Goal: Task Accomplishment & Management: Manage account settings

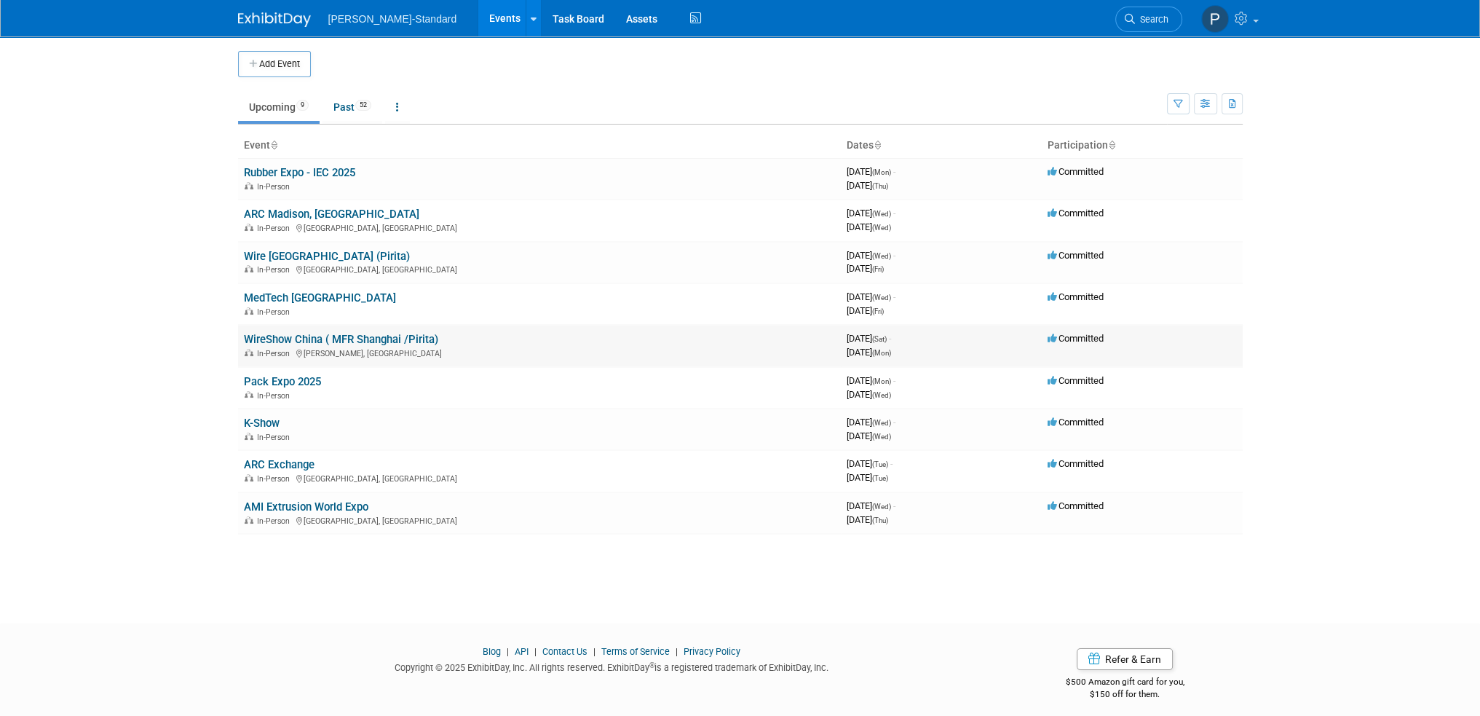
click at [306, 335] on link "WireShow China ( MFR Shanghai /Pirita)" at bounding box center [341, 339] width 194 height 13
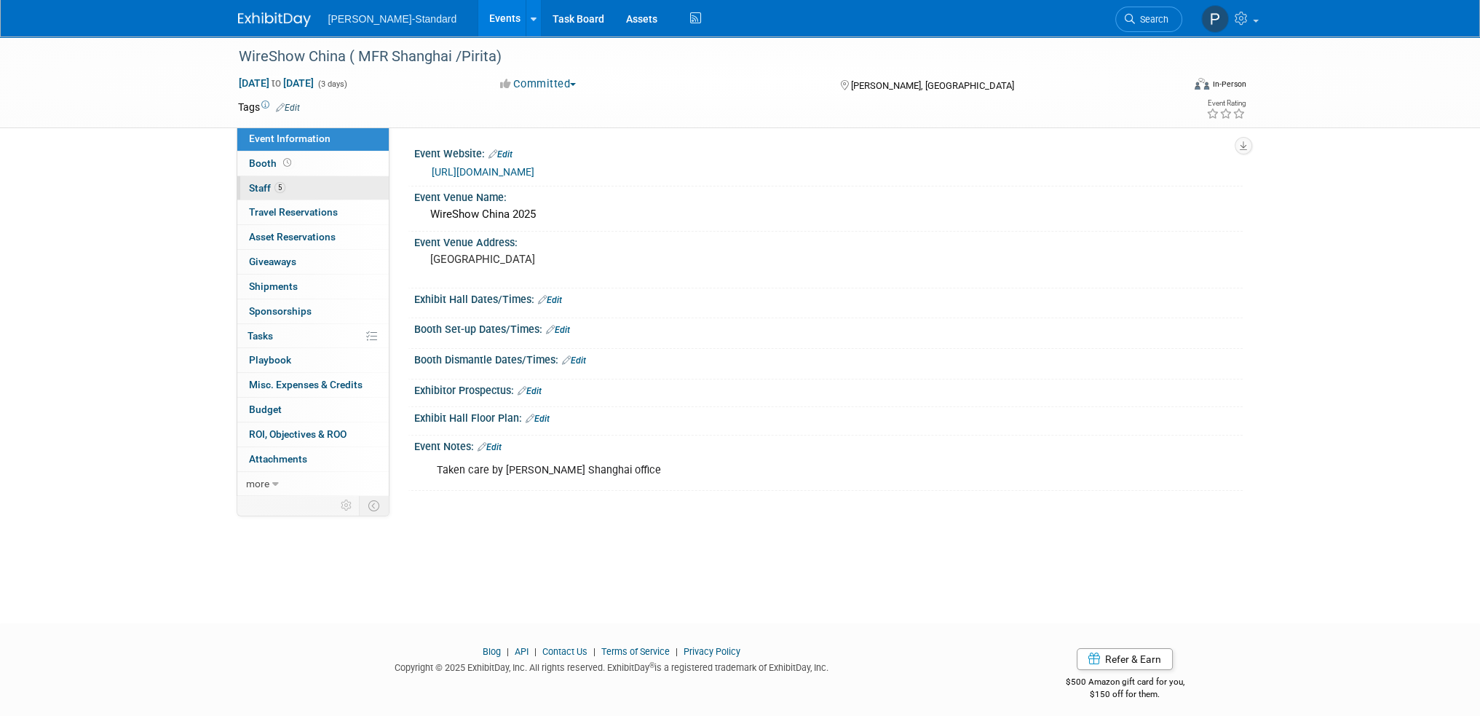
click at [268, 183] on span "Staff 5" at bounding box center [267, 188] width 36 height 12
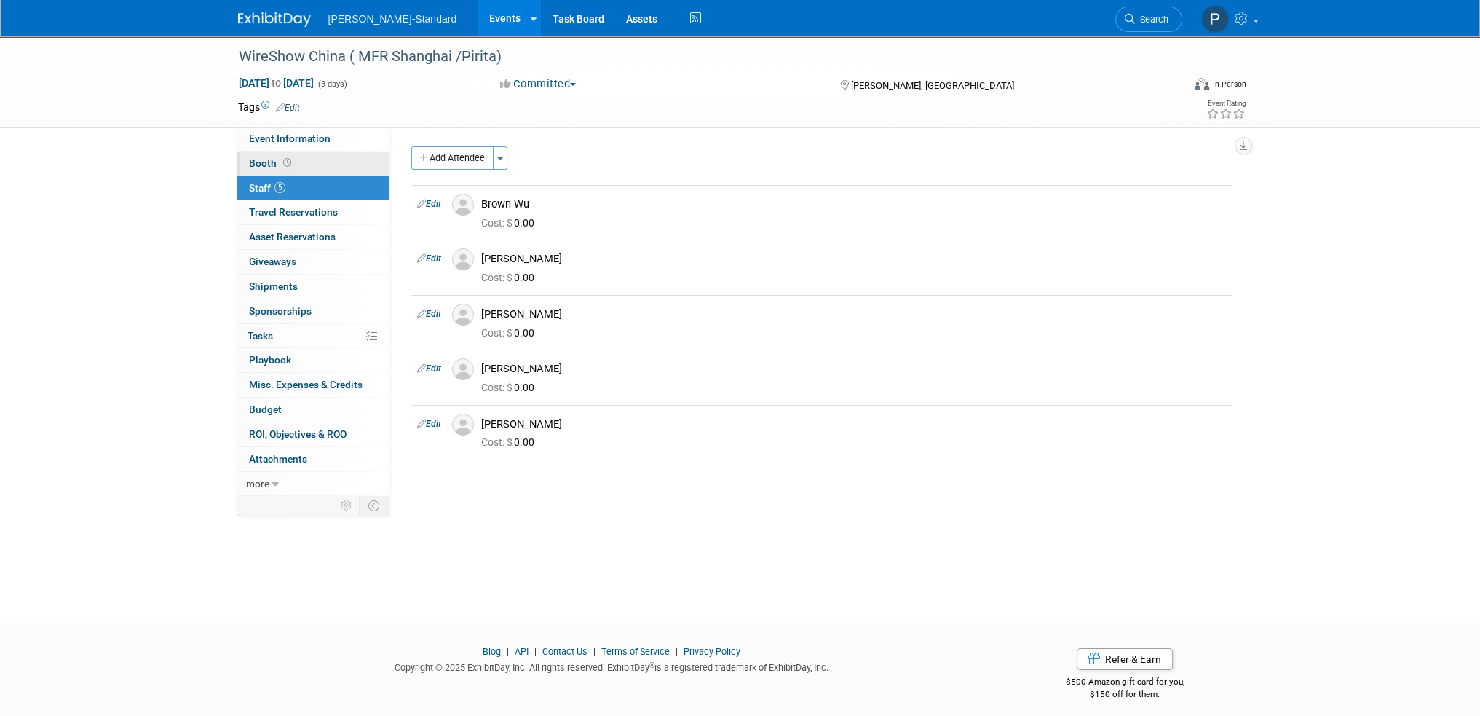
click at [265, 165] on span "Booth" at bounding box center [271, 163] width 45 height 12
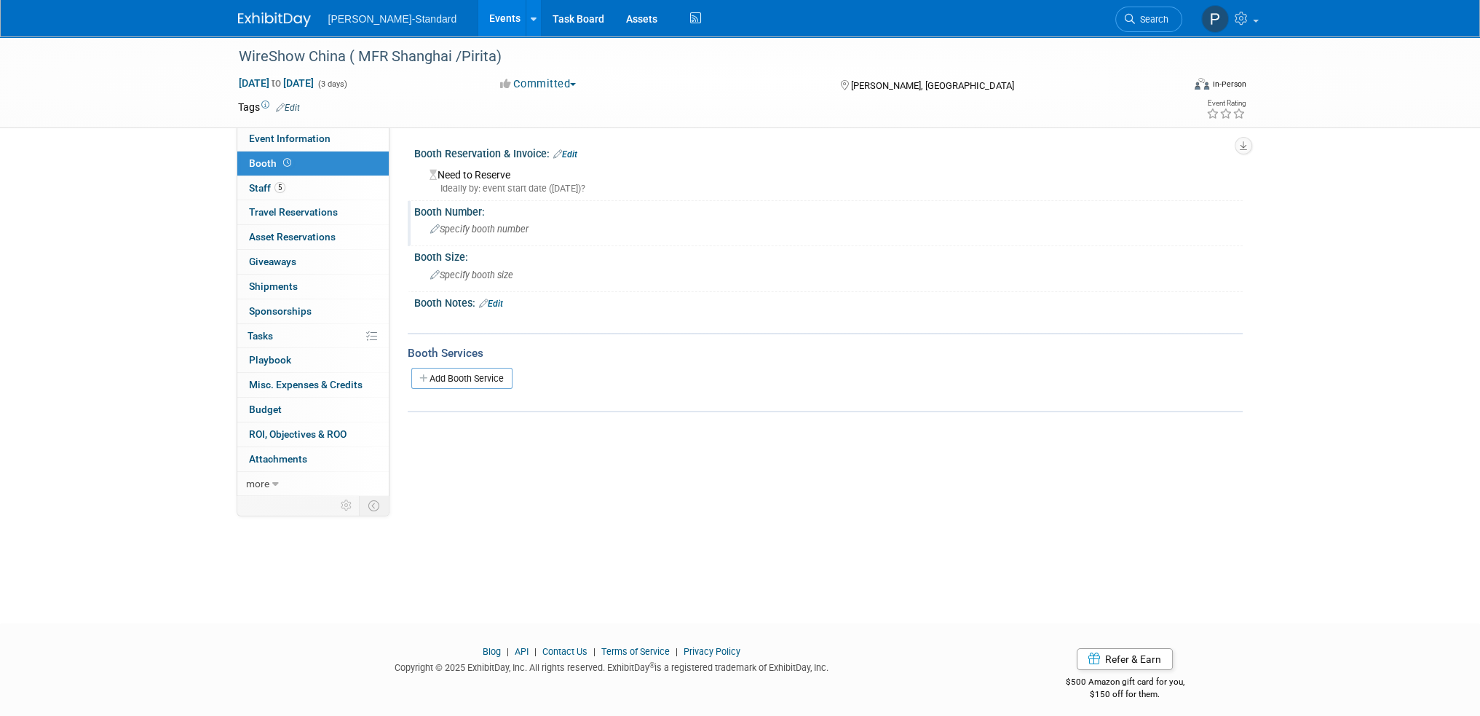
click at [468, 229] on span "Specify booth number" at bounding box center [479, 229] width 98 height 11
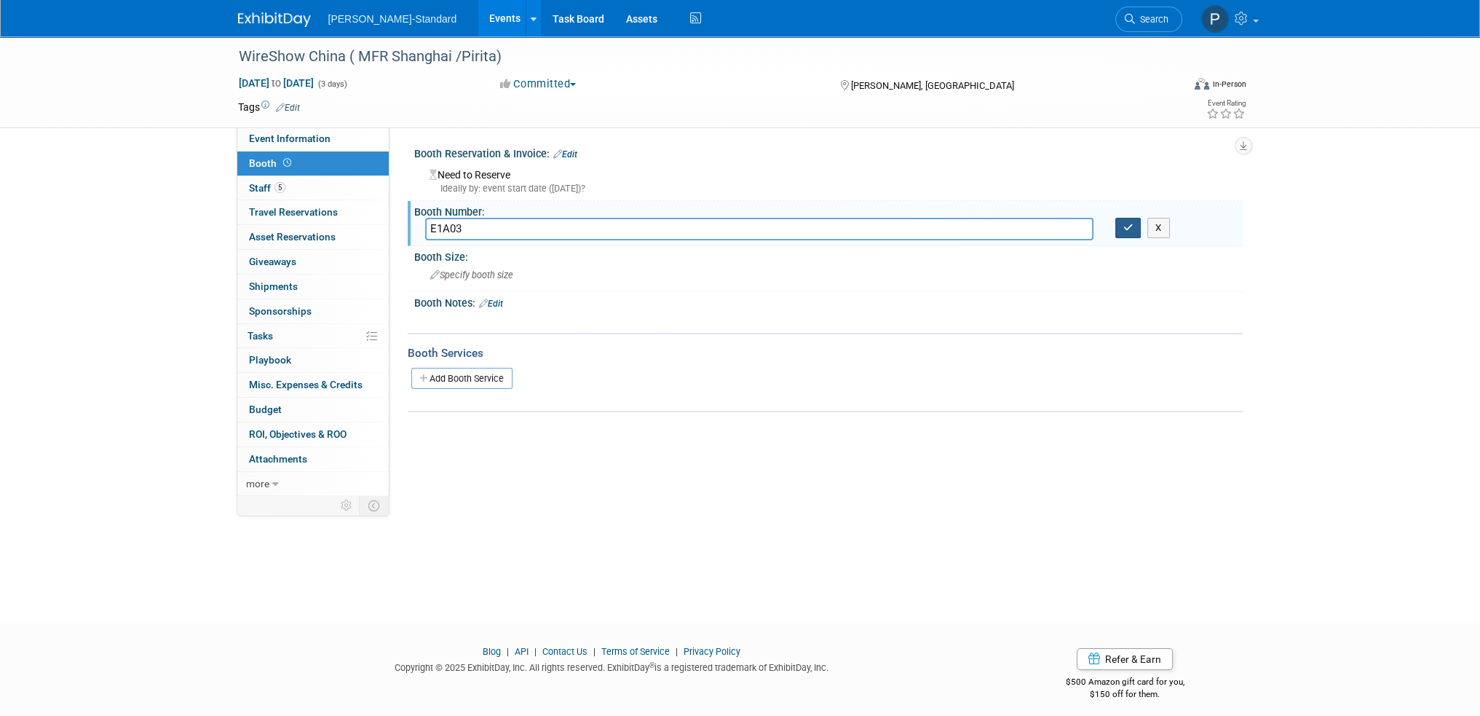
type input "E1A03"
click at [1125, 224] on icon "button" at bounding box center [1128, 227] width 10 height 9
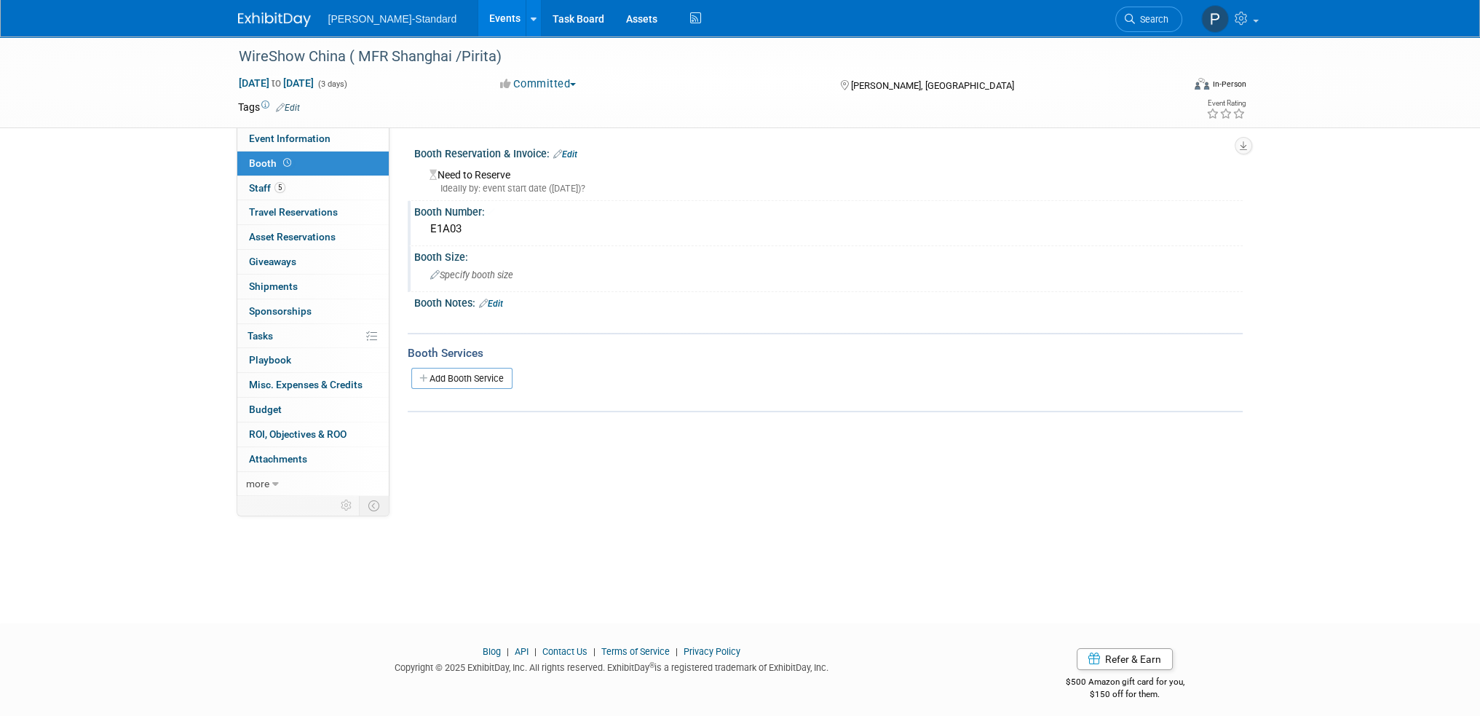
click at [489, 271] on span "Specify booth size" at bounding box center [471, 274] width 83 height 11
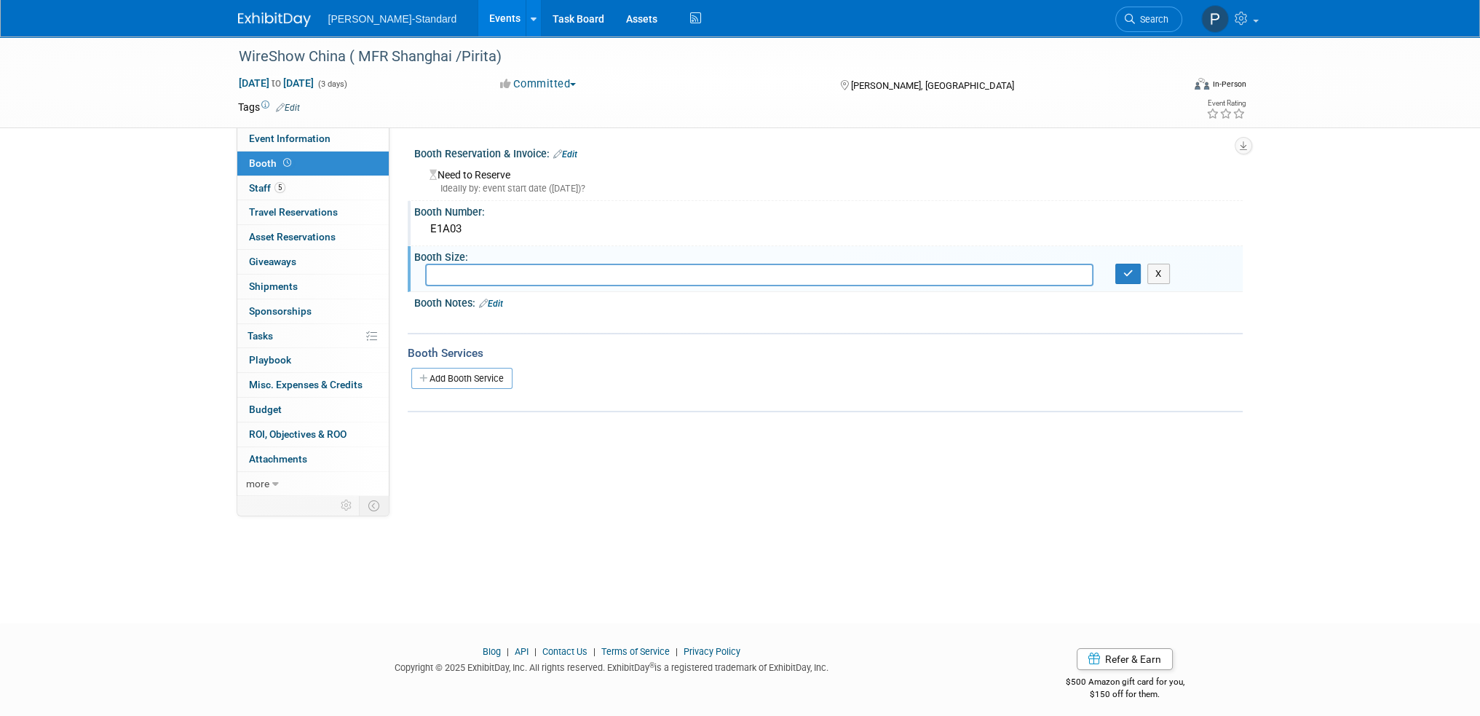
click at [449, 279] on input "text" at bounding box center [759, 275] width 668 height 23
type input "60m2"
click at [1126, 271] on icon "button" at bounding box center [1128, 273] width 10 height 9
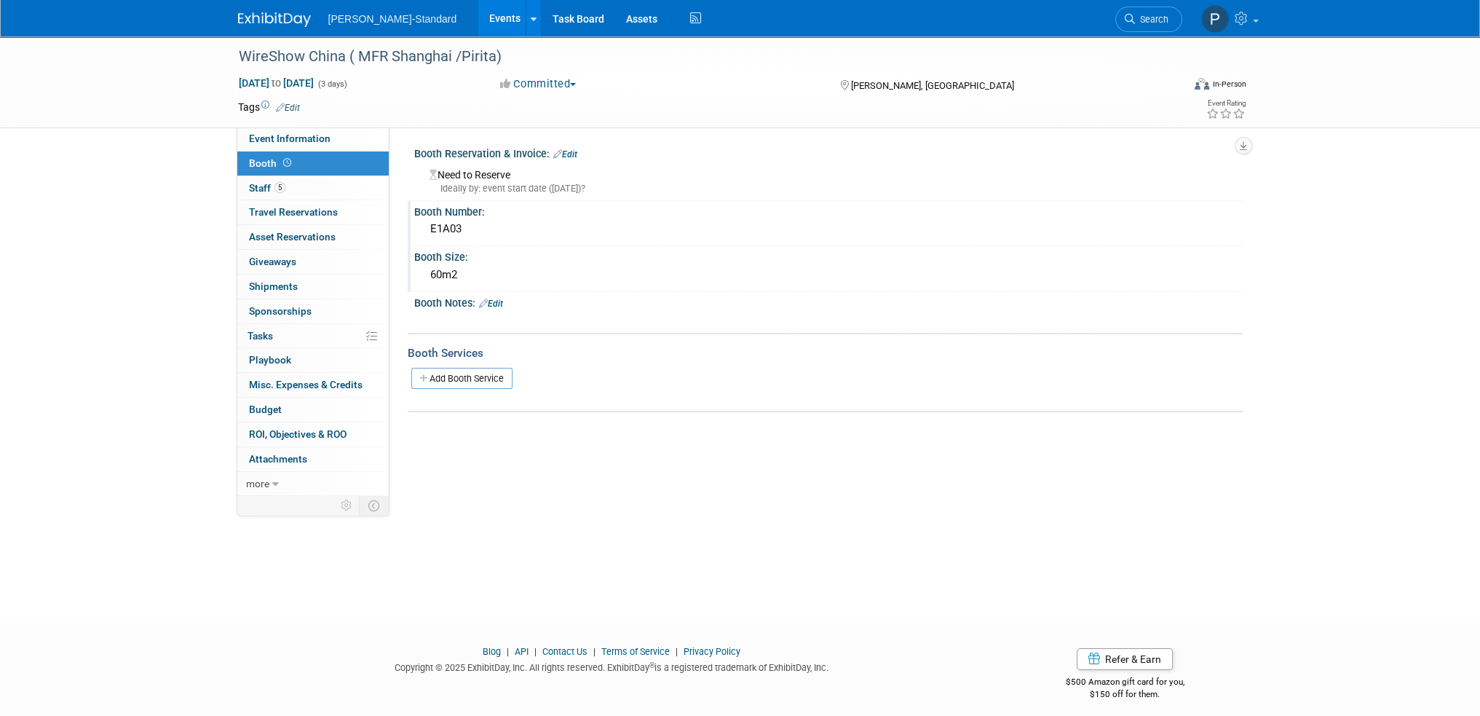
click at [495, 299] on link "Edit" at bounding box center [491, 304] width 24 height 10
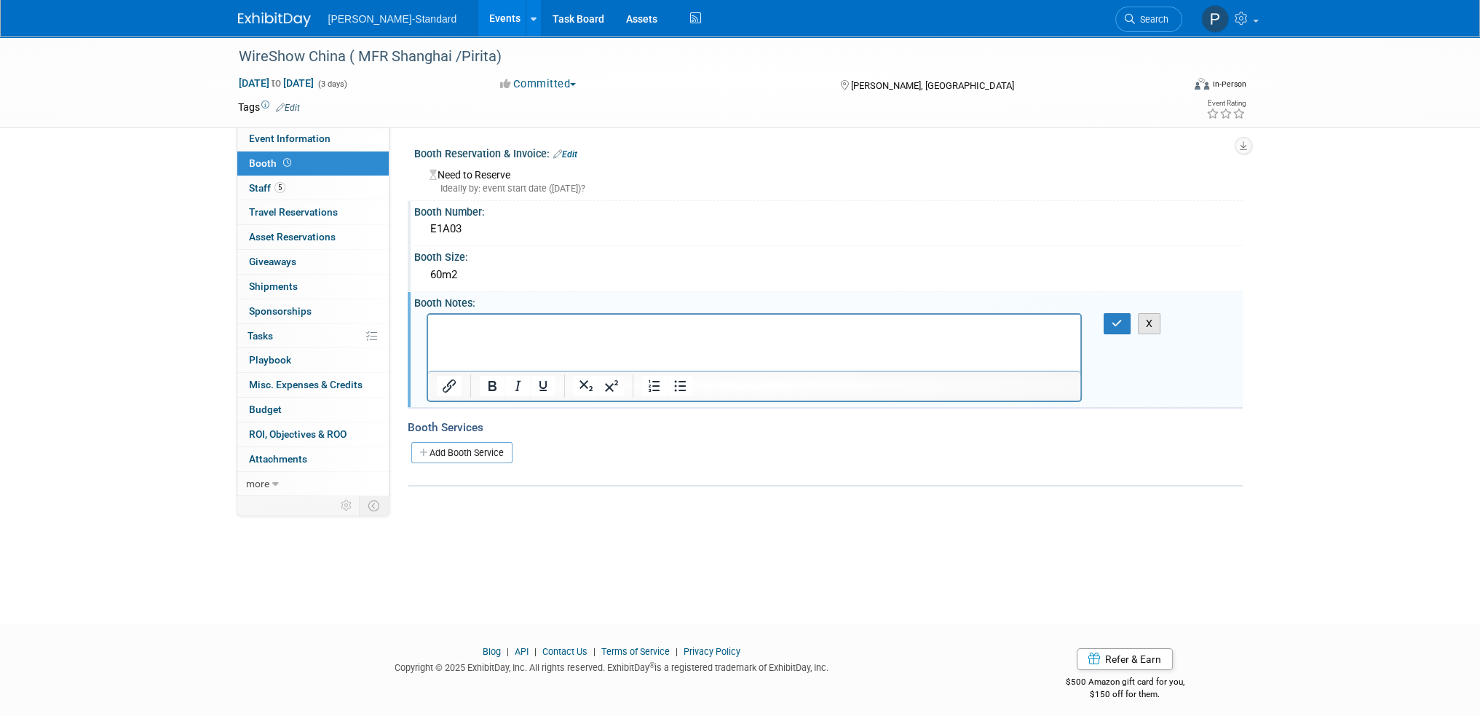
click at [1153, 320] on button "X" at bounding box center [1149, 323] width 23 height 21
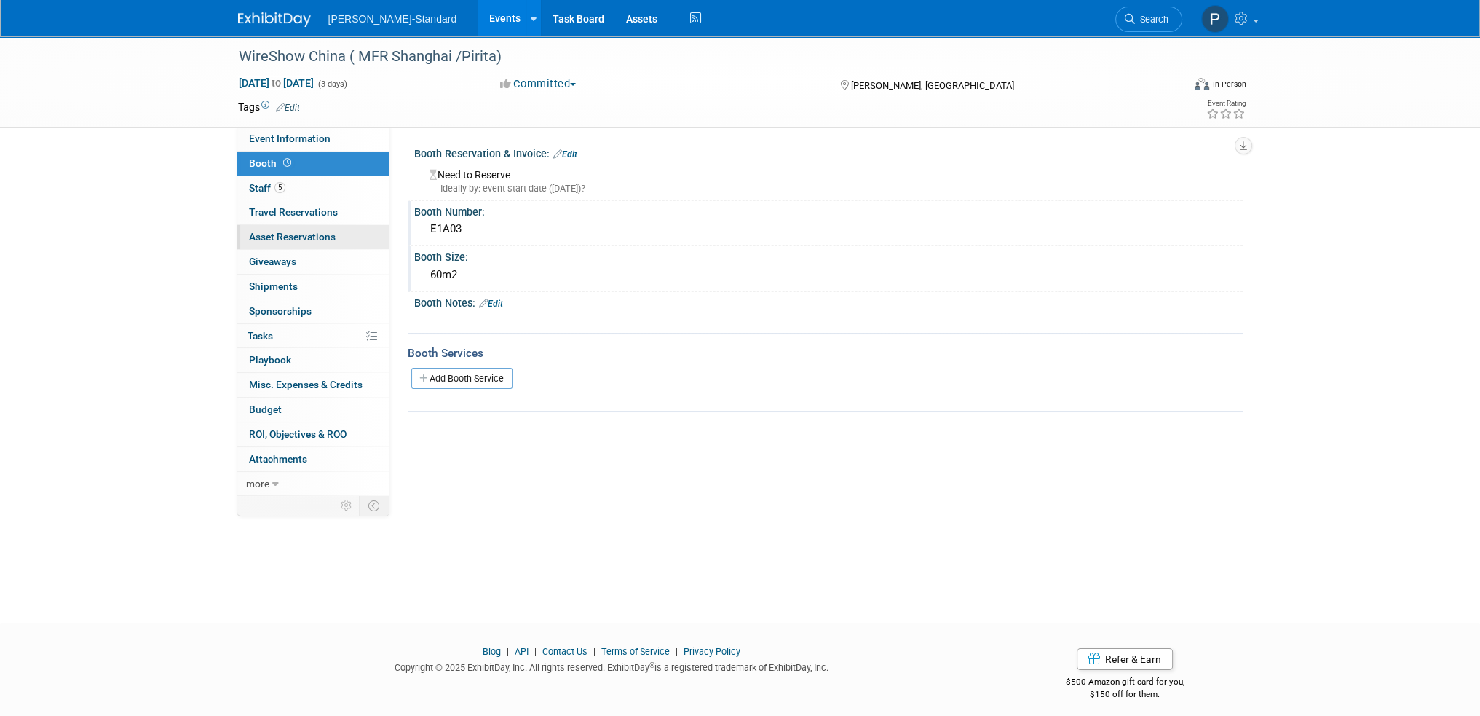
click at [285, 235] on span "Asset Reservations 0" at bounding box center [292, 237] width 87 height 12
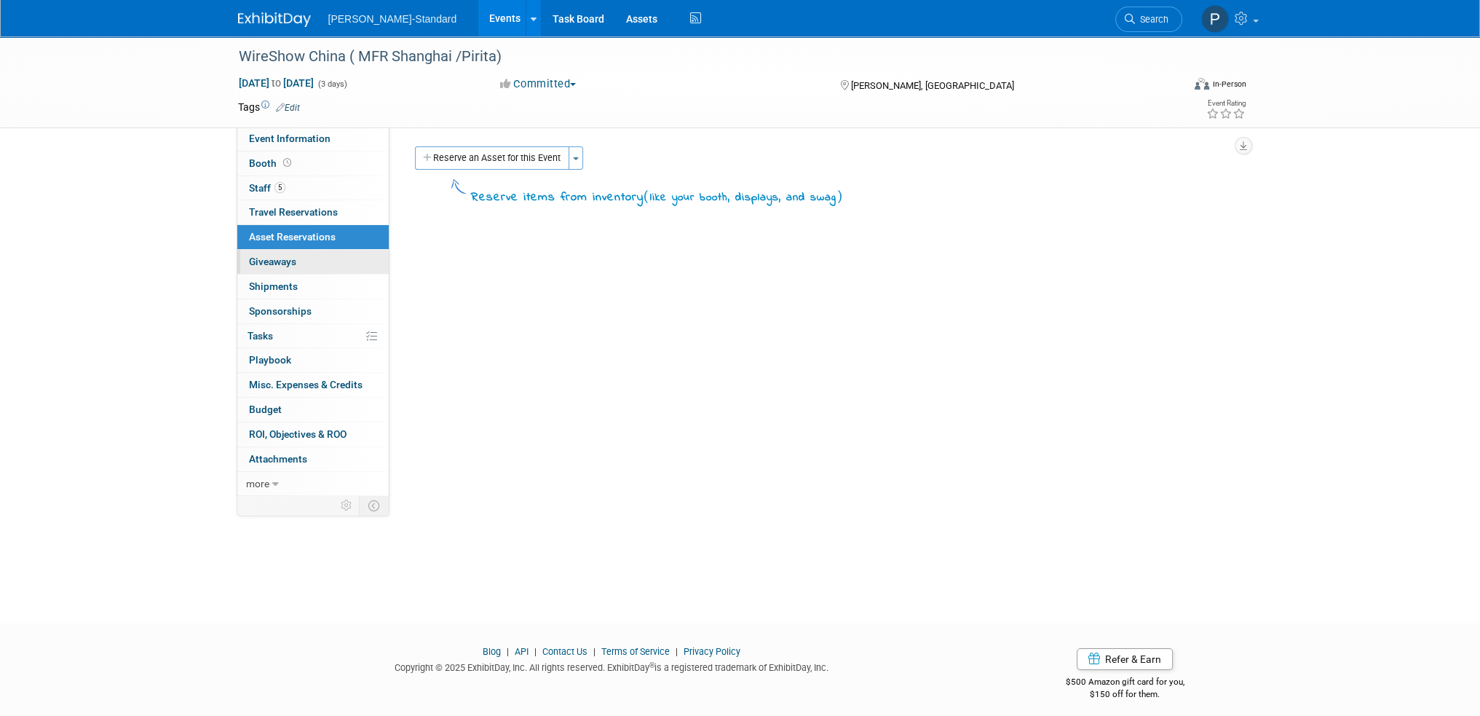
click at [268, 261] on span "Giveaways 0" at bounding box center [272, 262] width 47 height 12
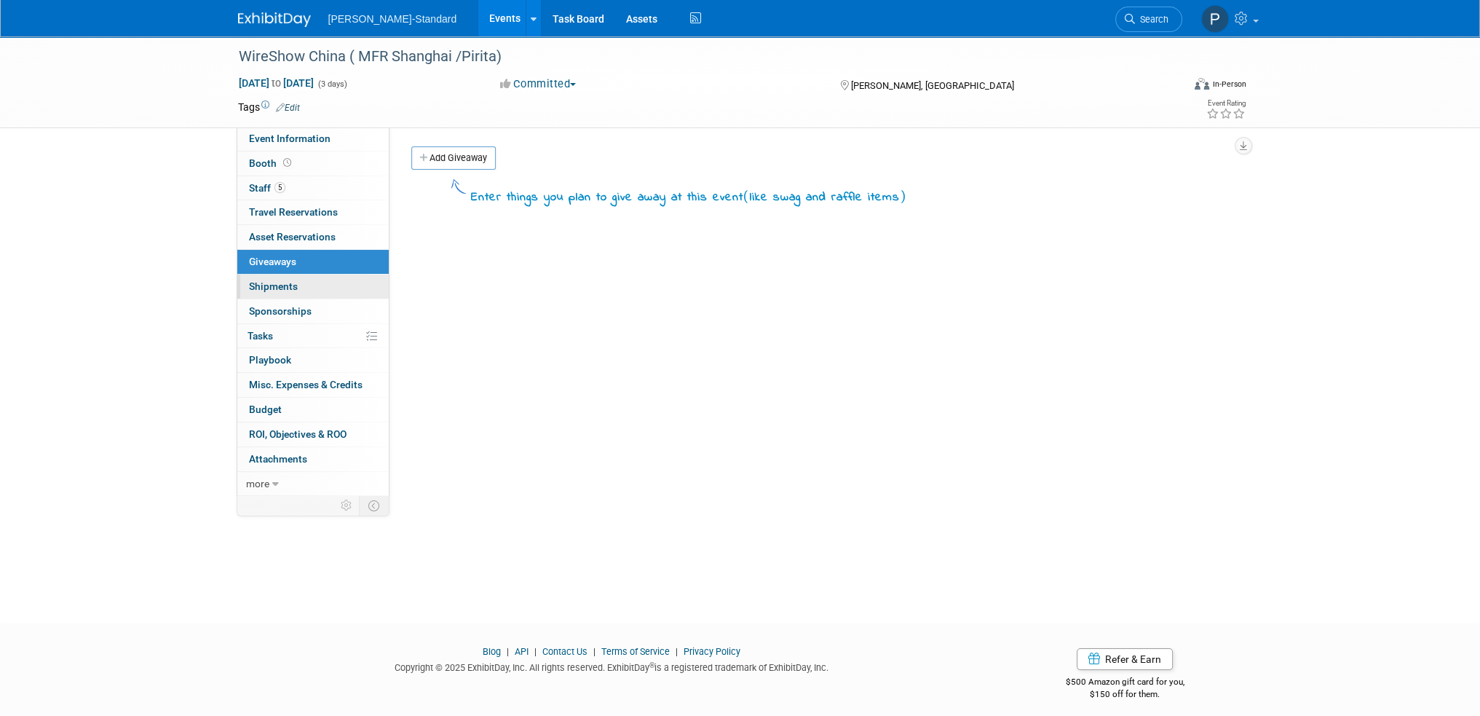
click at [271, 287] on span "Shipments 0" at bounding box center [273, 286] width 49 height 12
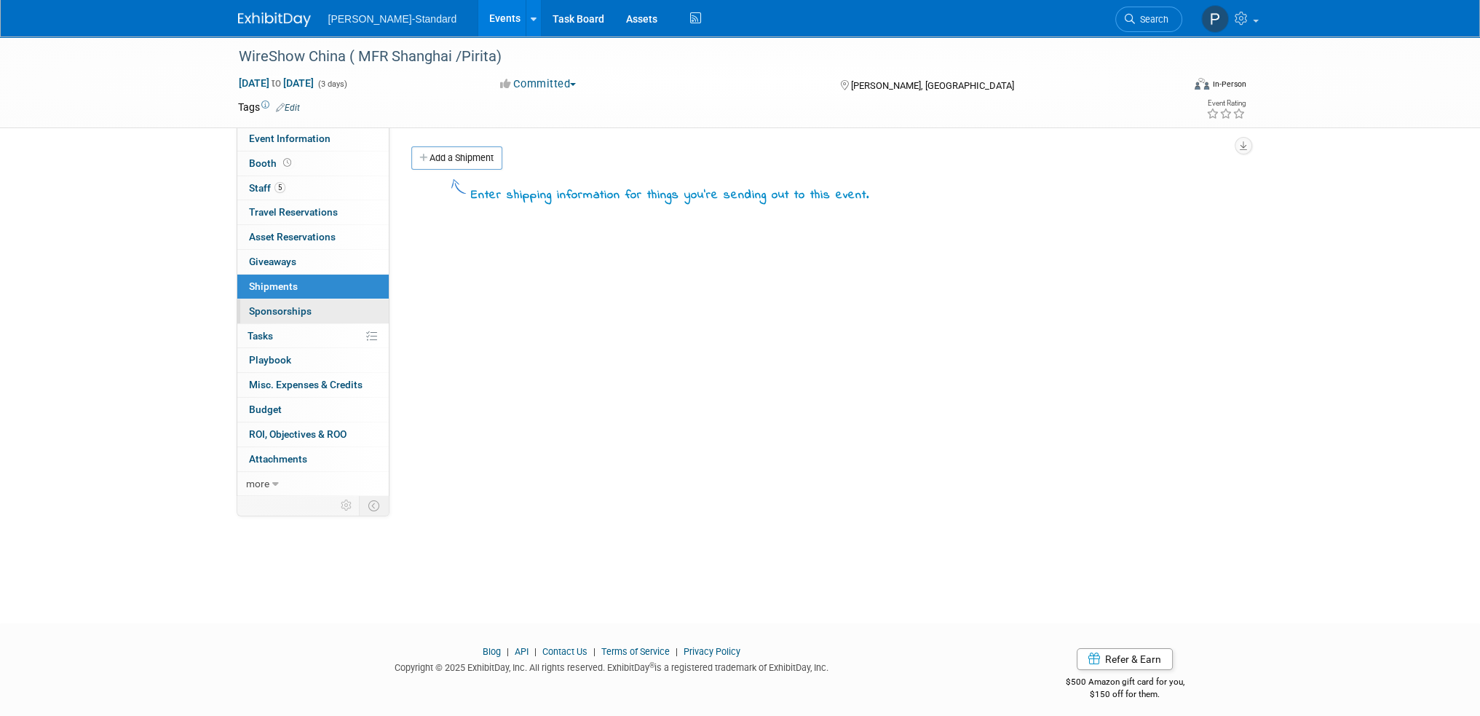
click at [272, 312] on span "Sponsorships 0" at bounding box center [280, 311] width 63 height 12
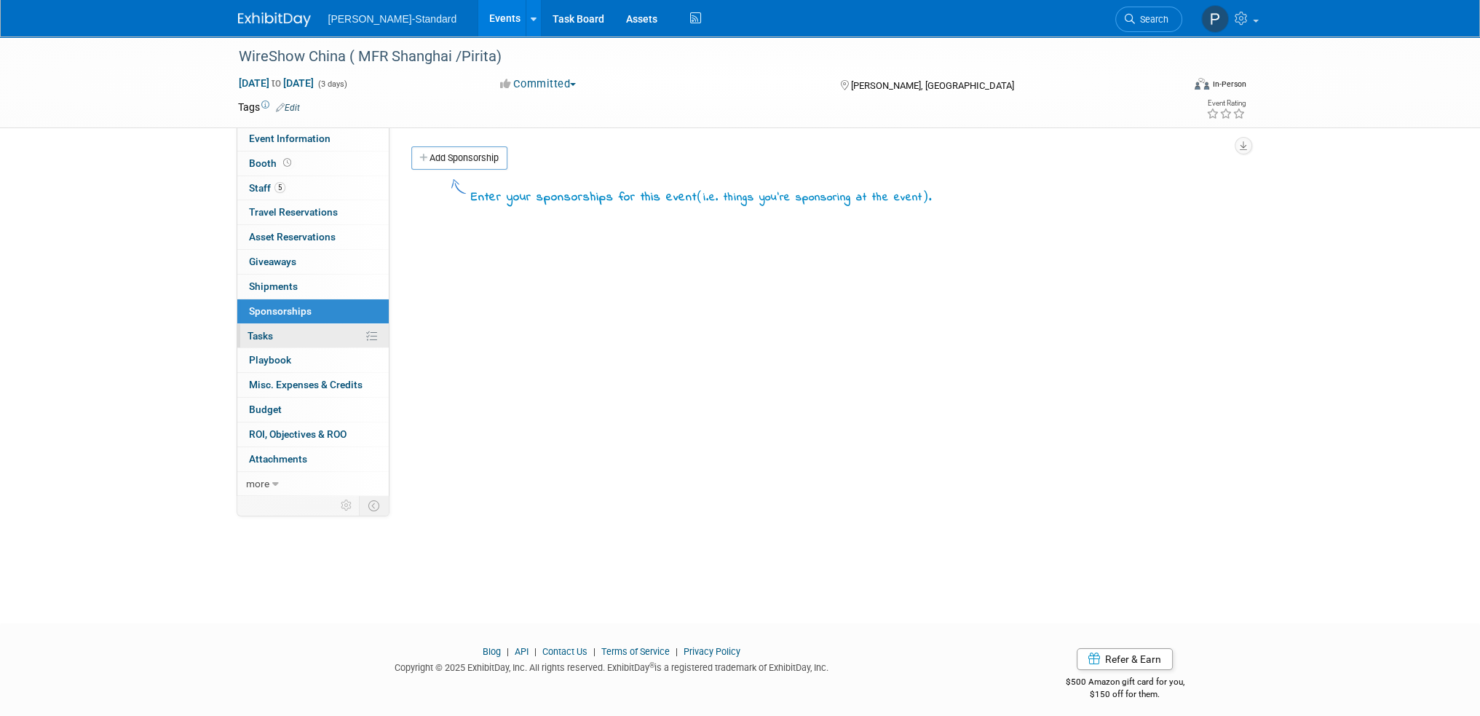
click at [271, 331] on span "Tasks 0%" at bounding box center [260, 336] width 25 height 12
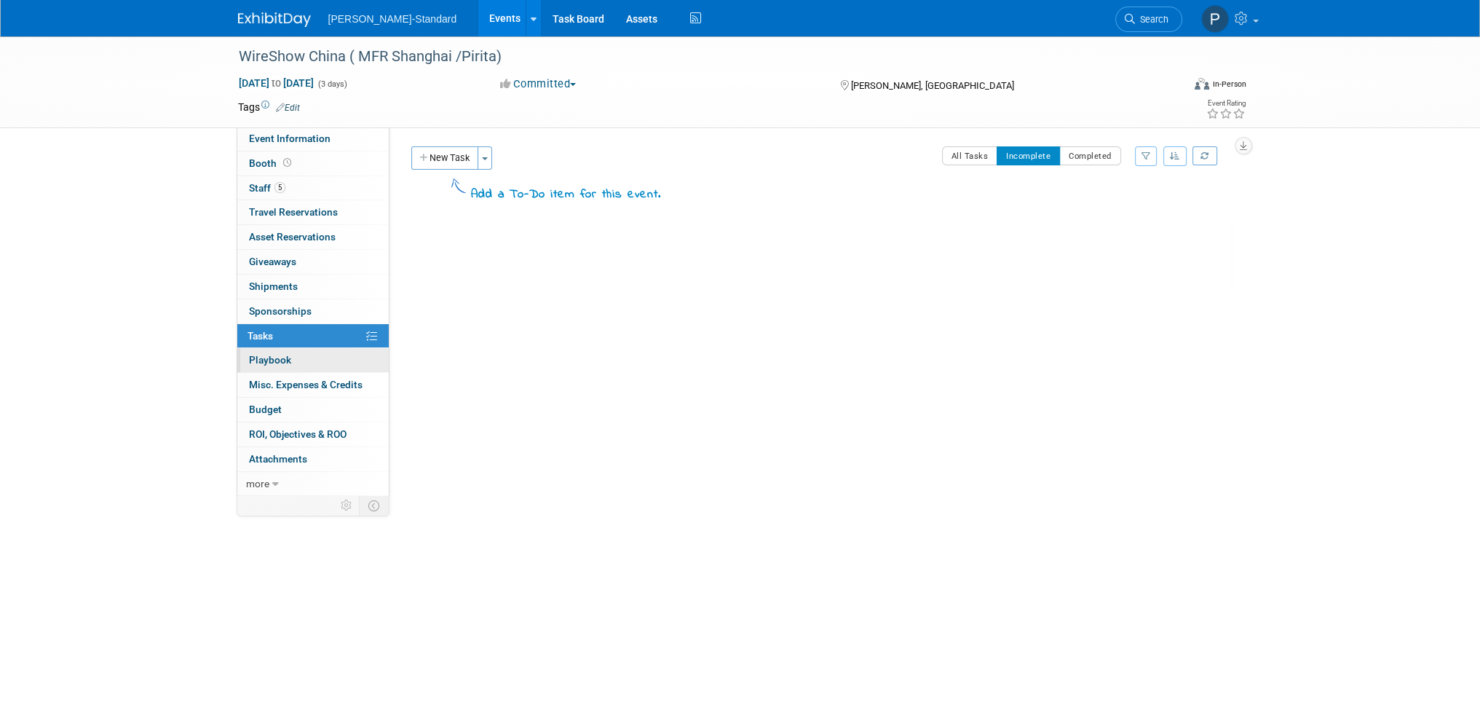
click at [272, 360] on span "Playbook 0" at bounding box center [270, 360] width 42 height 12
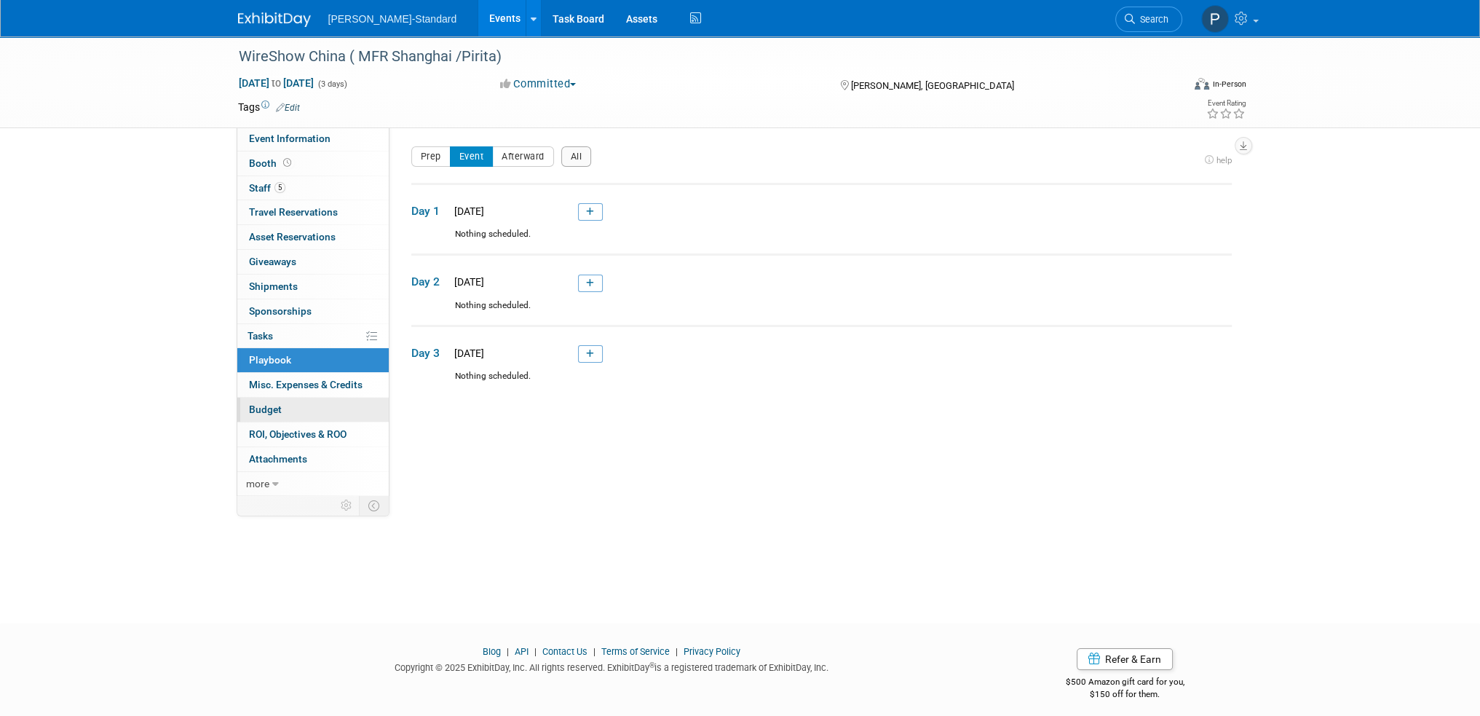
click at [284, 410] on link "Budget" at bounding box center [312, 410] width 151 height 24
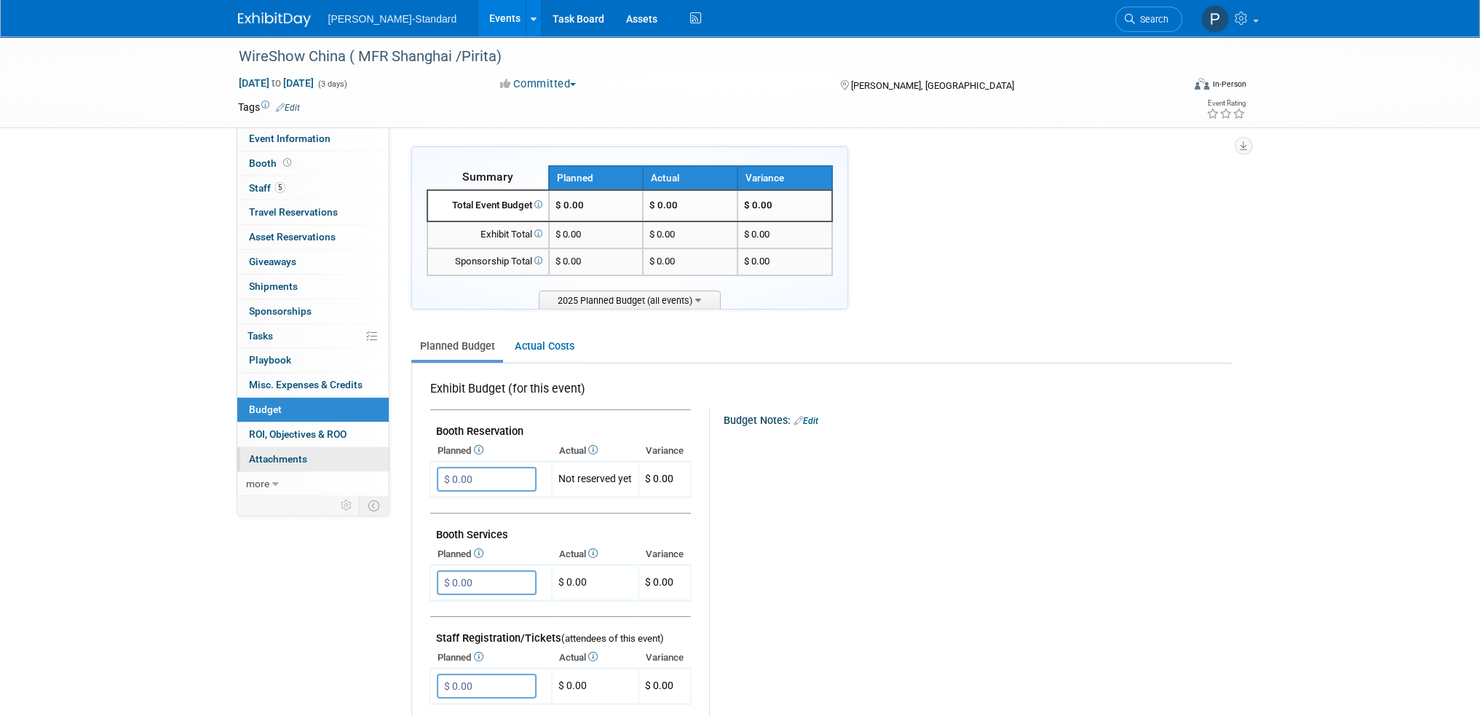
click at [305, 457] on span "Attachments 0" at bounding box center [278, 459] width 58 height 12
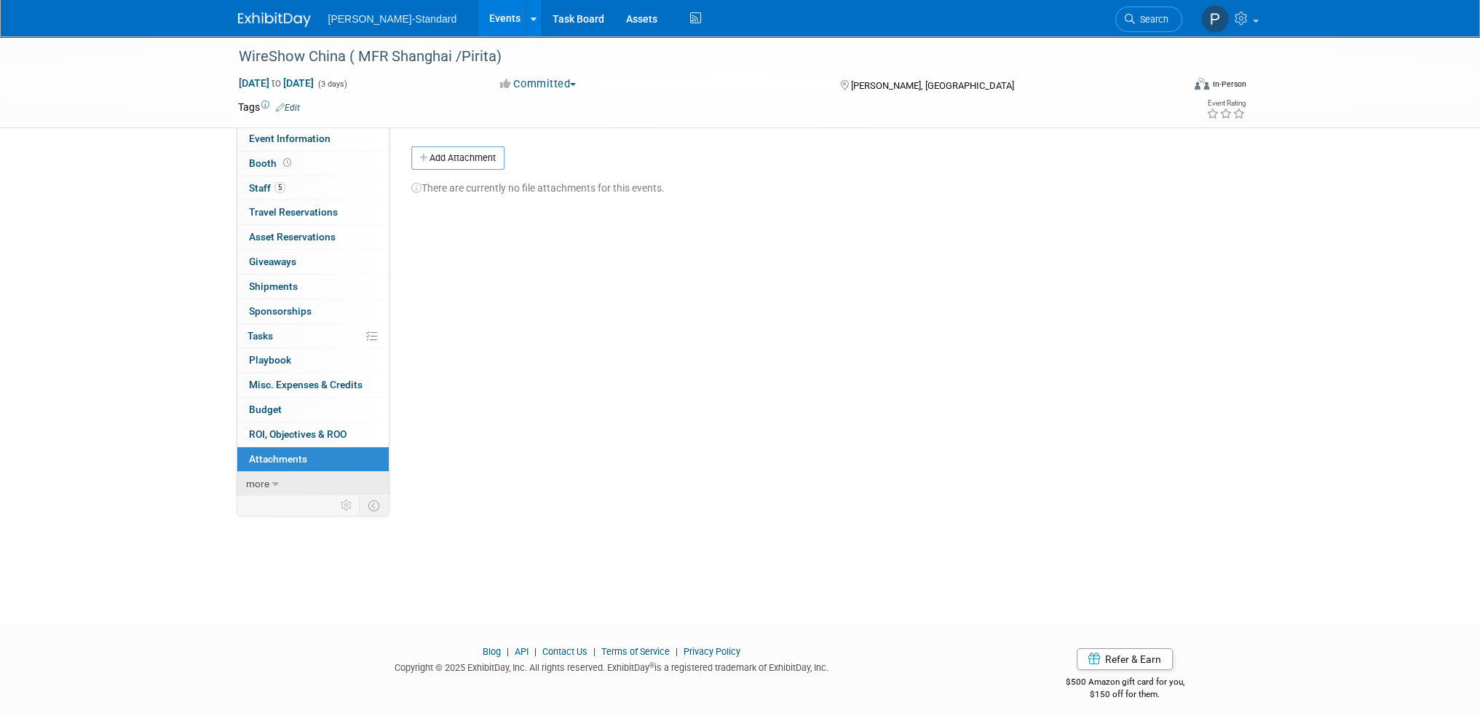
click at [273, 481] on icon at bounding box center [275, 484] width 7 height 10
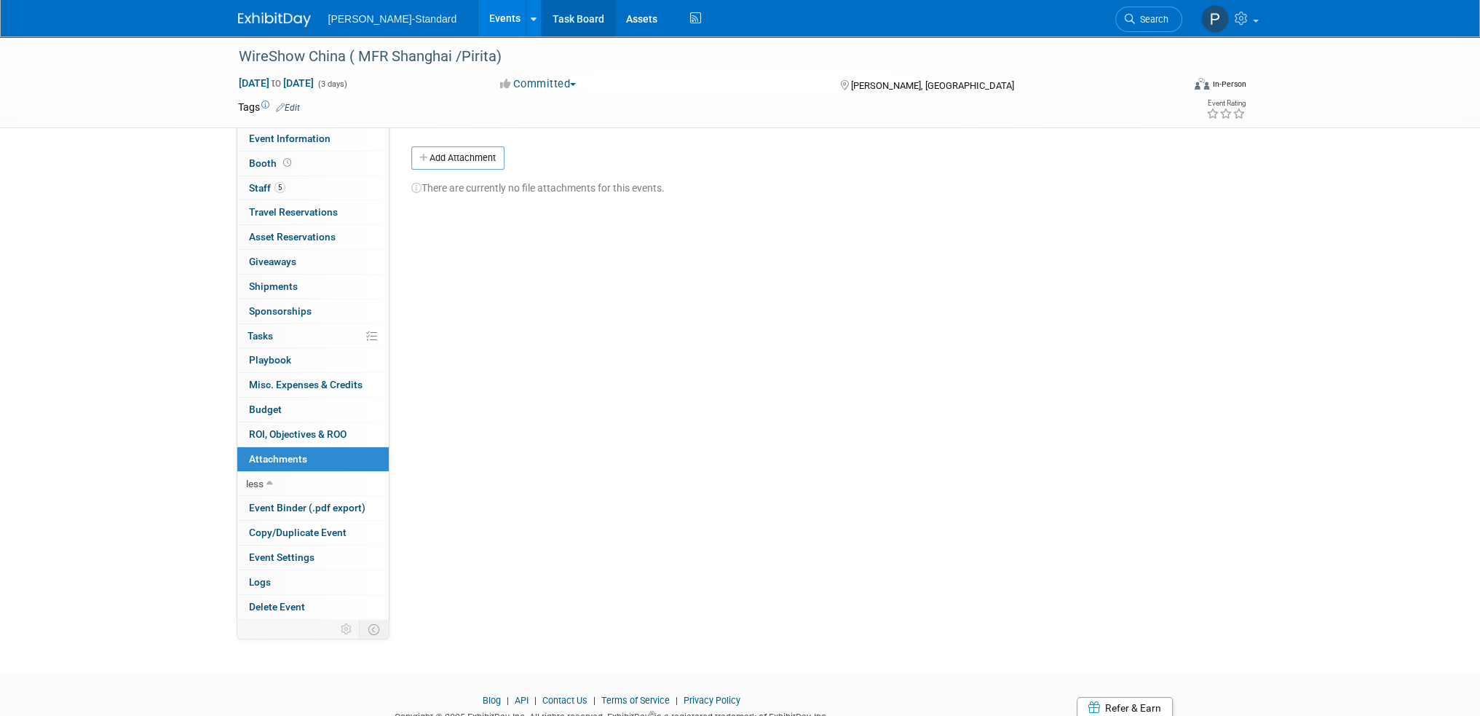
click at [542, 17] on link "Task Board" at bounding box center [579, 18] width 74 height 36
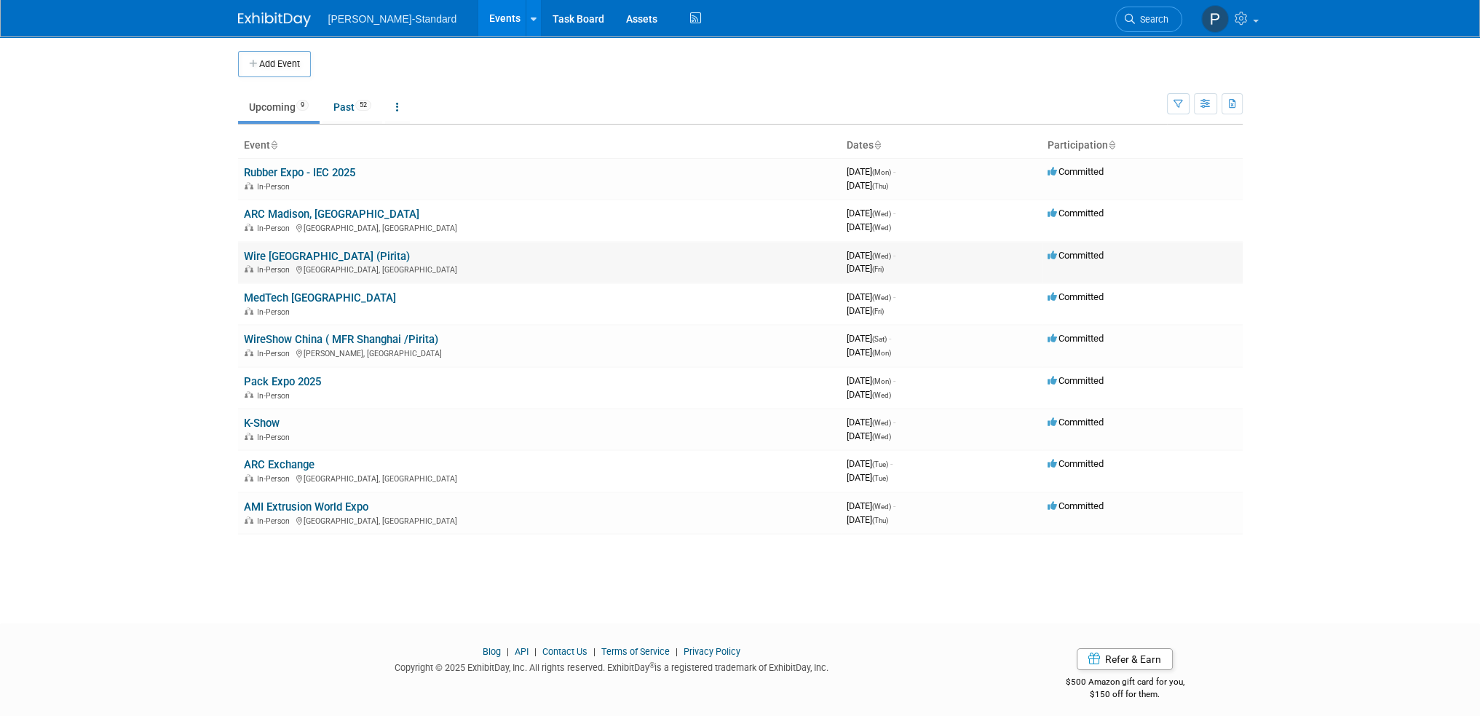
click at [306, 253] on link "Wire [GEOGRAPHIC_DATA] (Pirita)" at bounding box center [327, 256] width 166 height 13
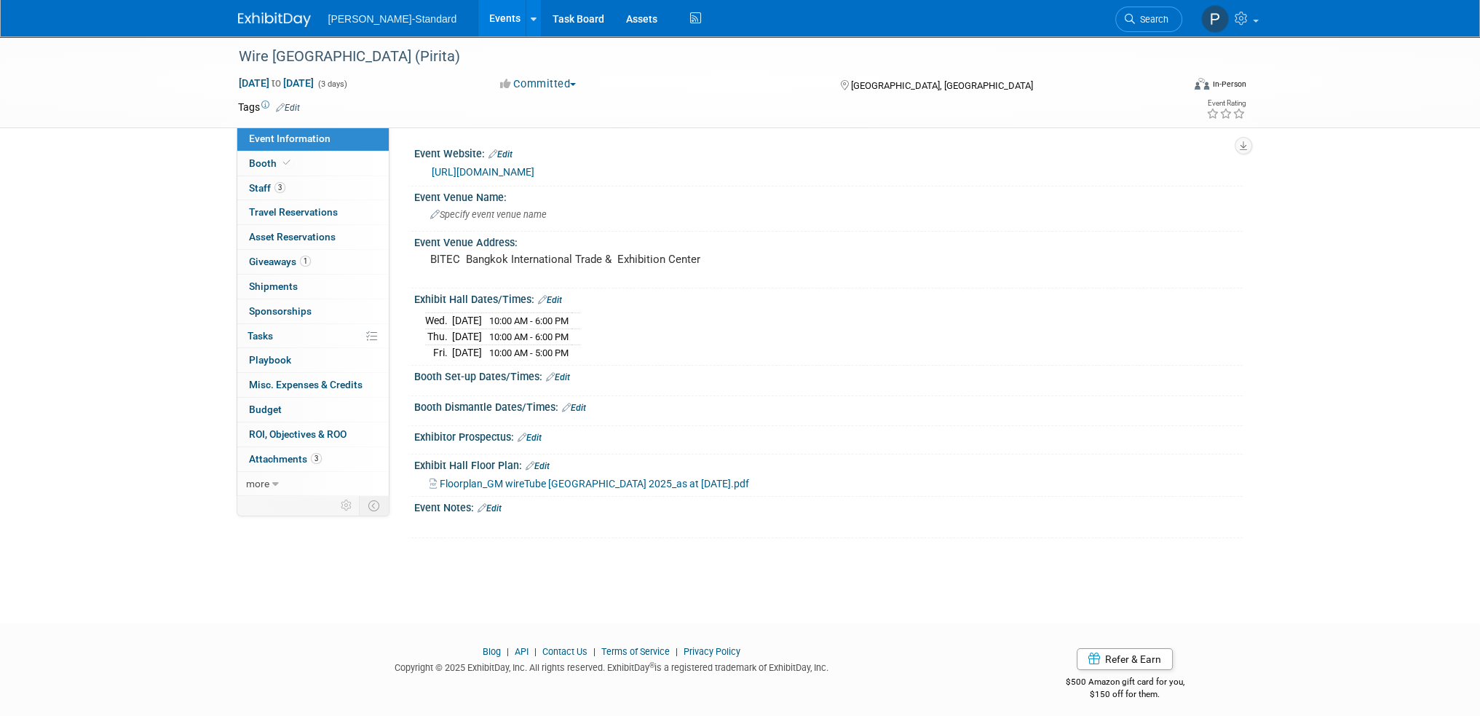
click at [478, 14] on link "Events" at bounding box center [504, 18] width 53 height 36
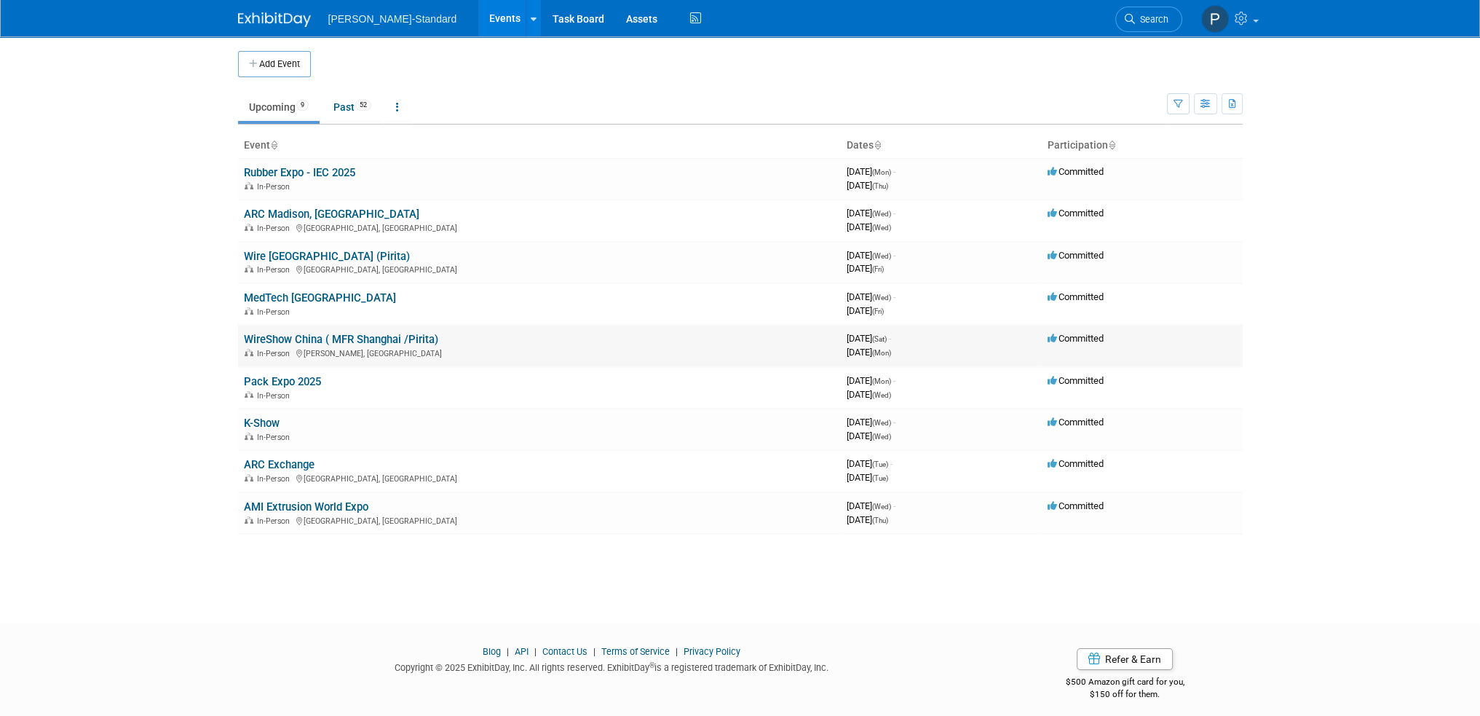
click at [326, 341] on link "WireShow China ( MFR Shanghai /Pirita)" at bounding box center [341, 339] width 194 height 13
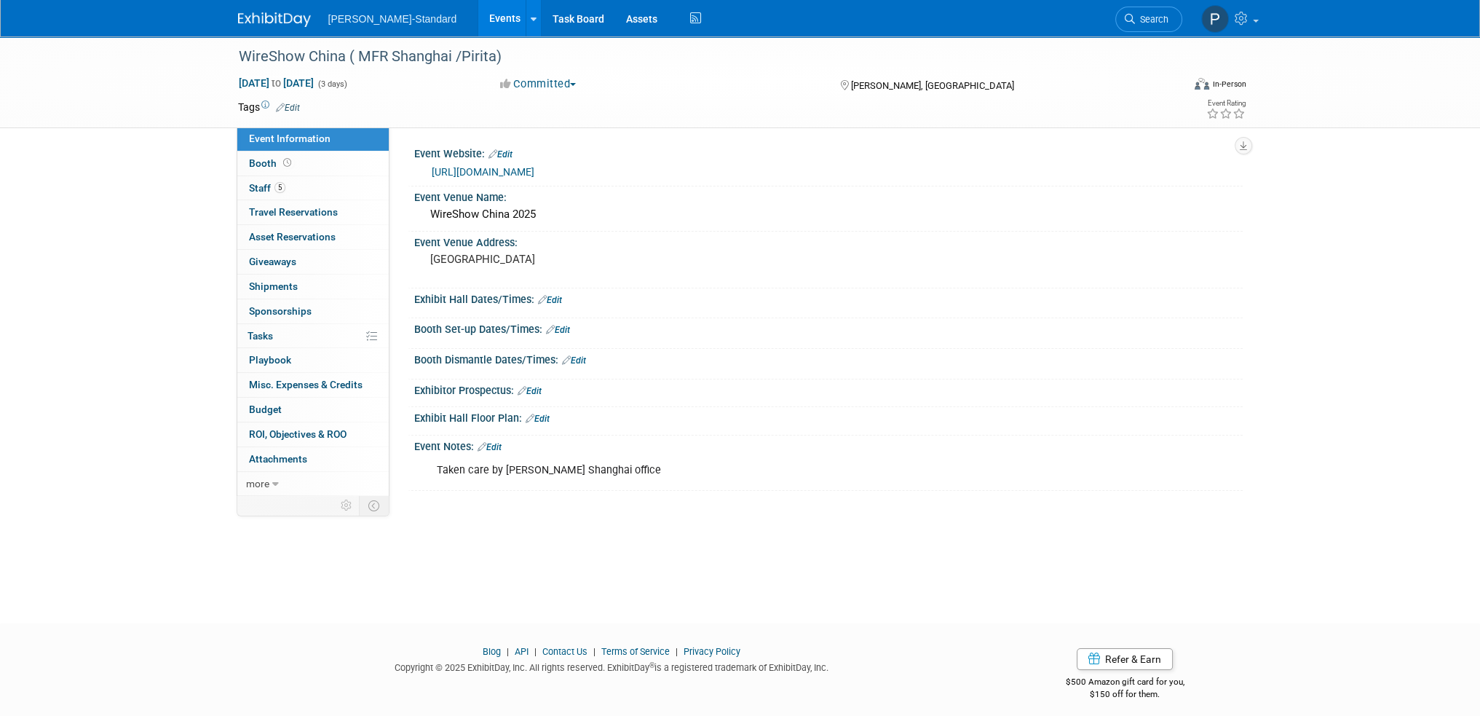
click at [287, 103] on link "Edit" at bounding box center [288, 108] width 24 height 10
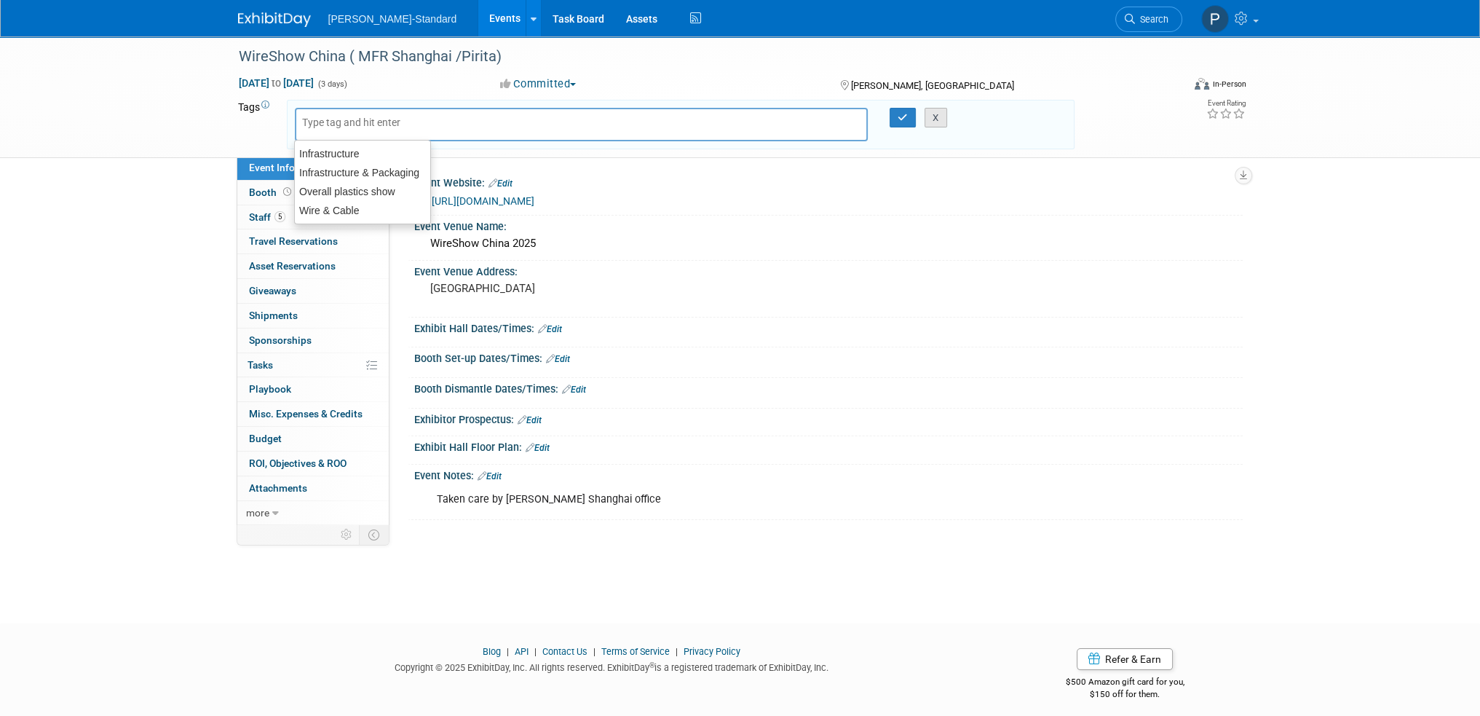
click at [928, 122] on button "X" at bounding box center [936, 118] width 23 height 20
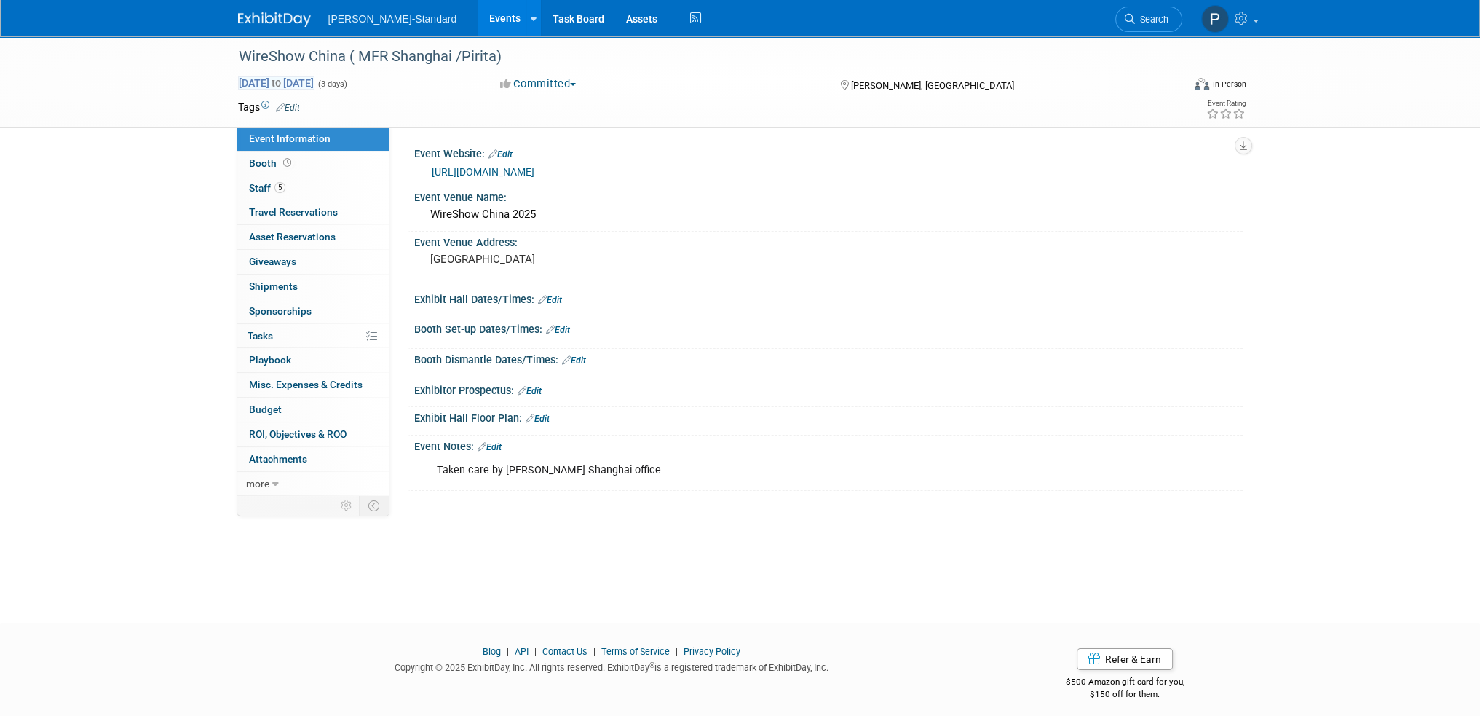
click at [290, 82] on span "Sep 27, 2025 to Sep 29, 2025" at bounding box center [276, 82] width 76 height 13
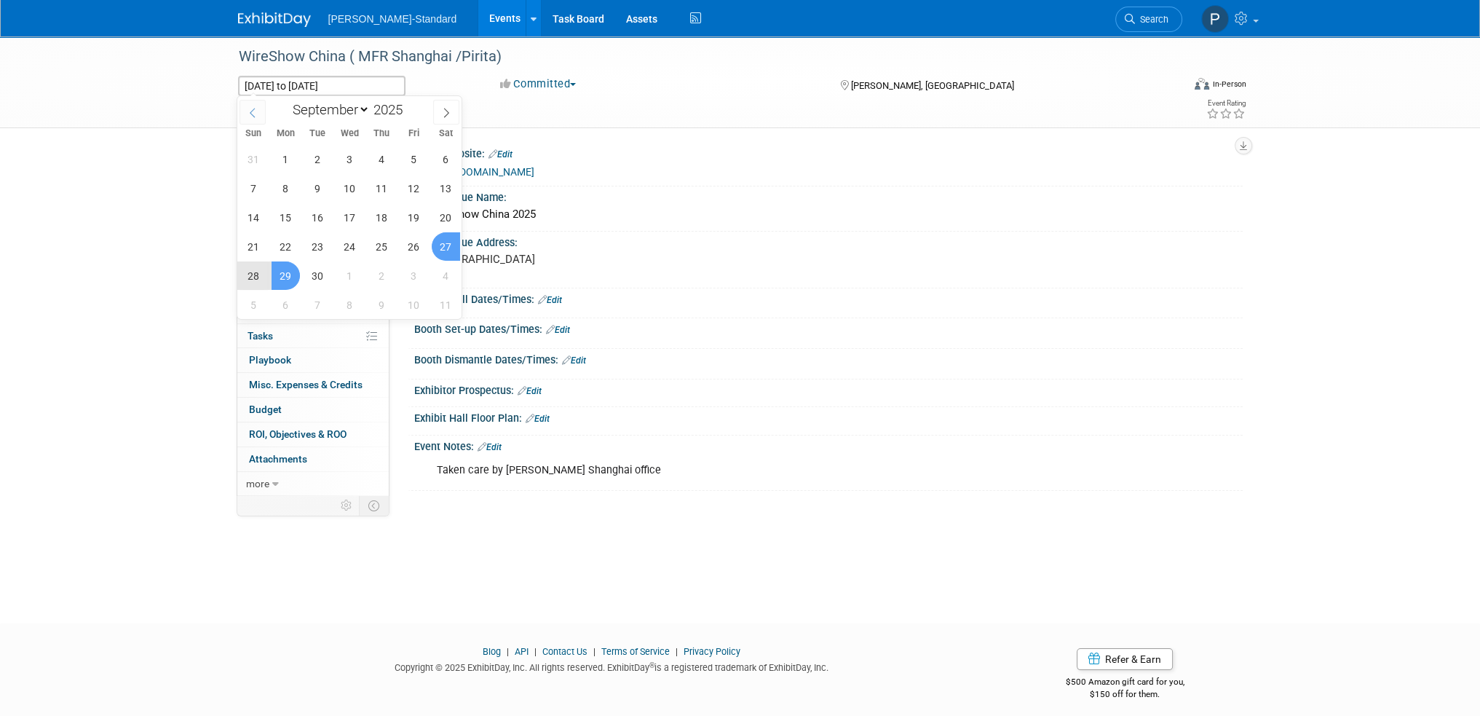
click at [250, 110] on icon at bounding box center [253, 113] width 10 height 10
select select "7"
click at [352, 272] on span "27" at bounding box center [350, 275] width 28 height 28
type input "Aug 27, 2025"
click at [422, 271] on span "29" at bounding box center [414, 275] width 28 height 28
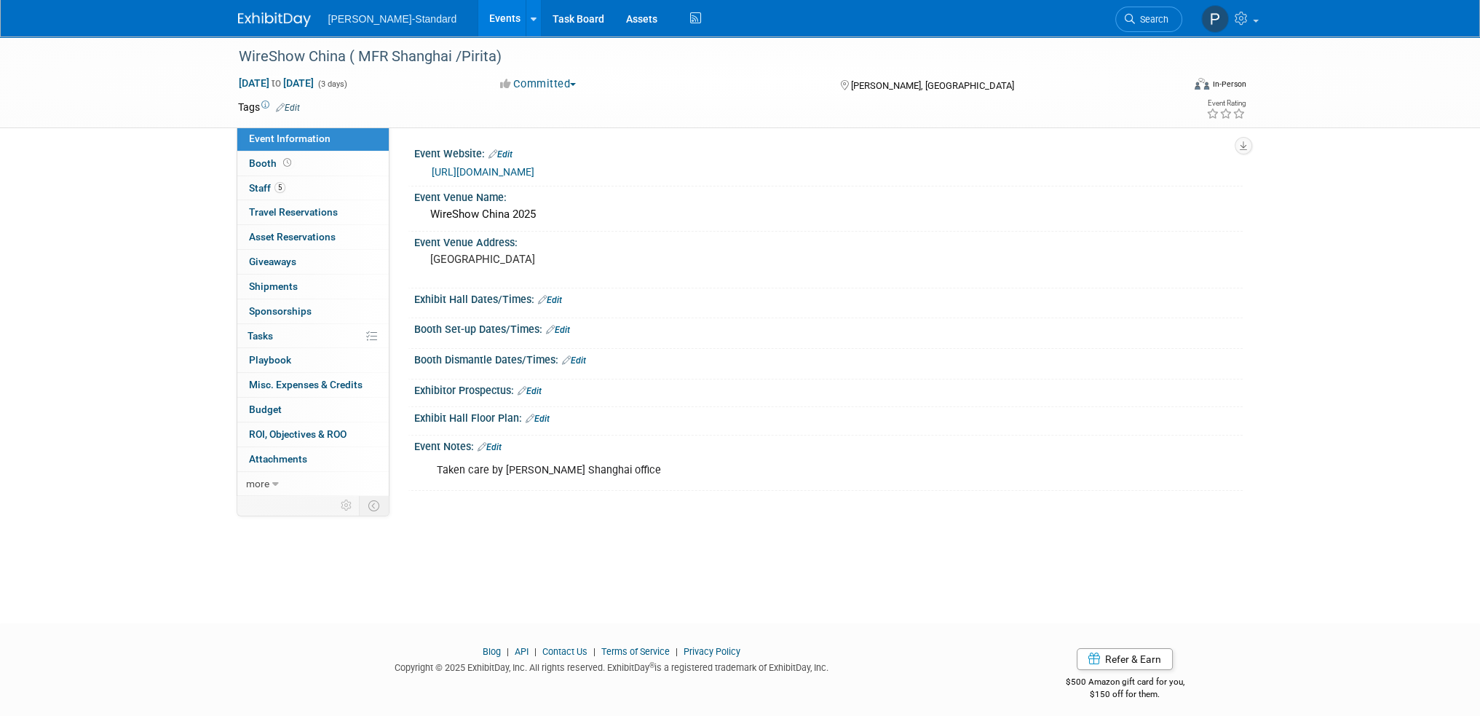
click at [542, 415] on link "Edit" at bounding box center [538, 419] width 24 height 10
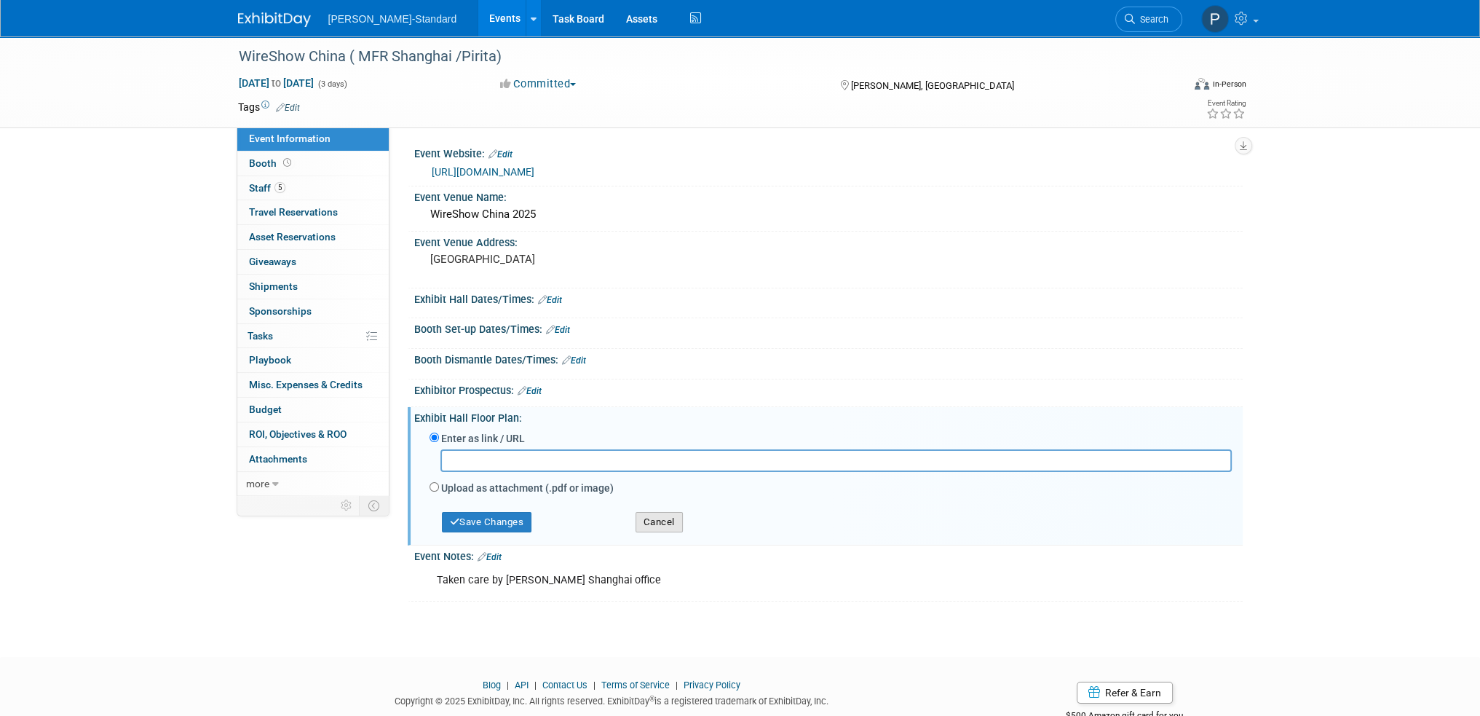
click at [647, 521] on button "Cancel" at bounding box center [659, 522] width 47 height 20
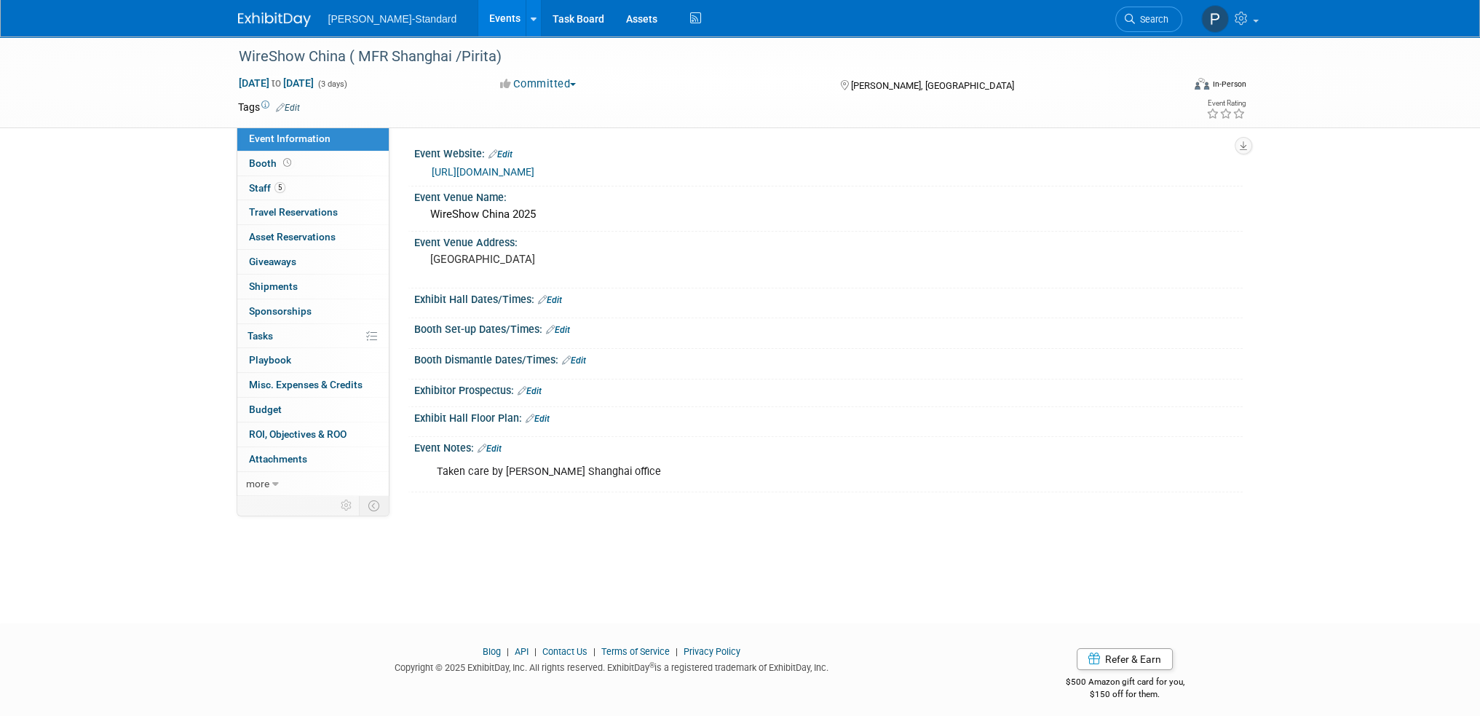
click at [478, 8] on link "Events" at bounding box center [504, 18] width 53 height 36
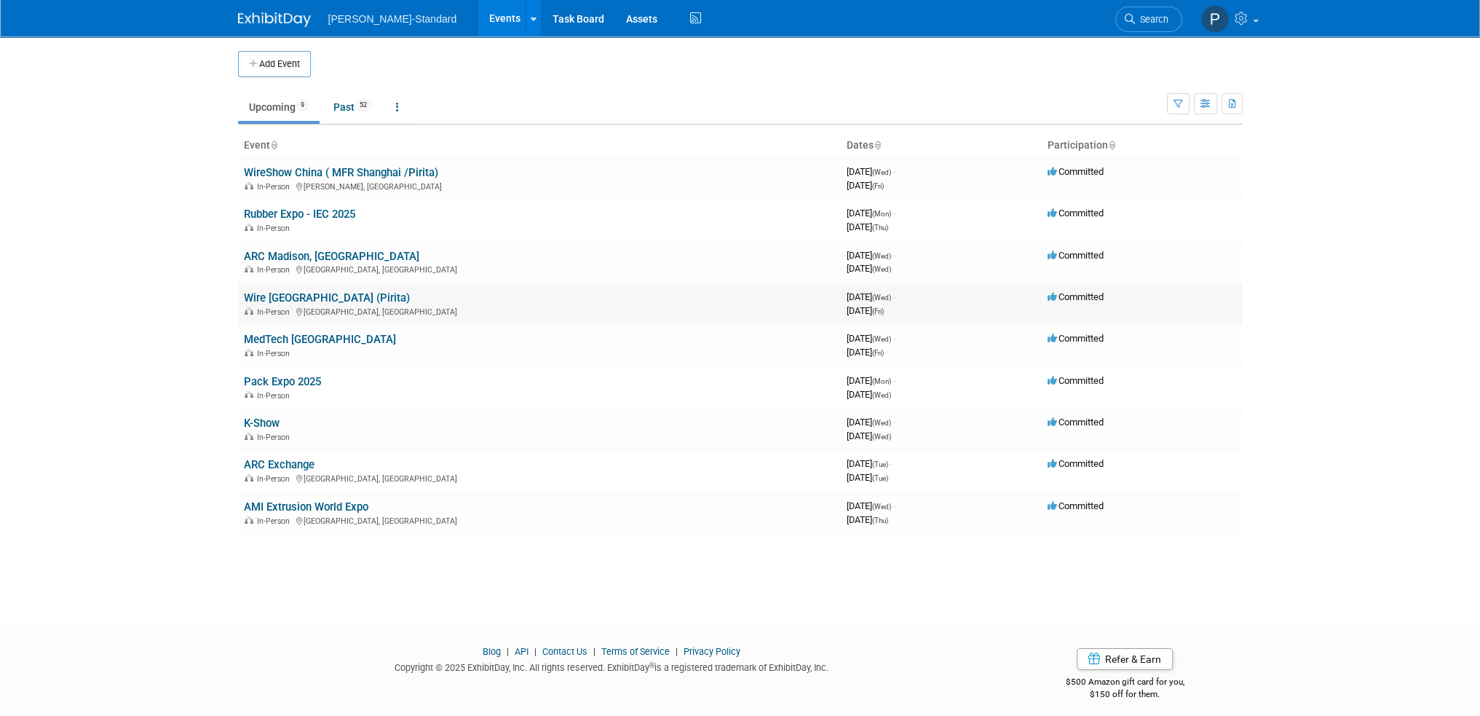
click at [325, 296] on link "Wire [GEOGRAPHIC_DATA] (Pirita)" at bounding box center [327, 297] width 166 height 13
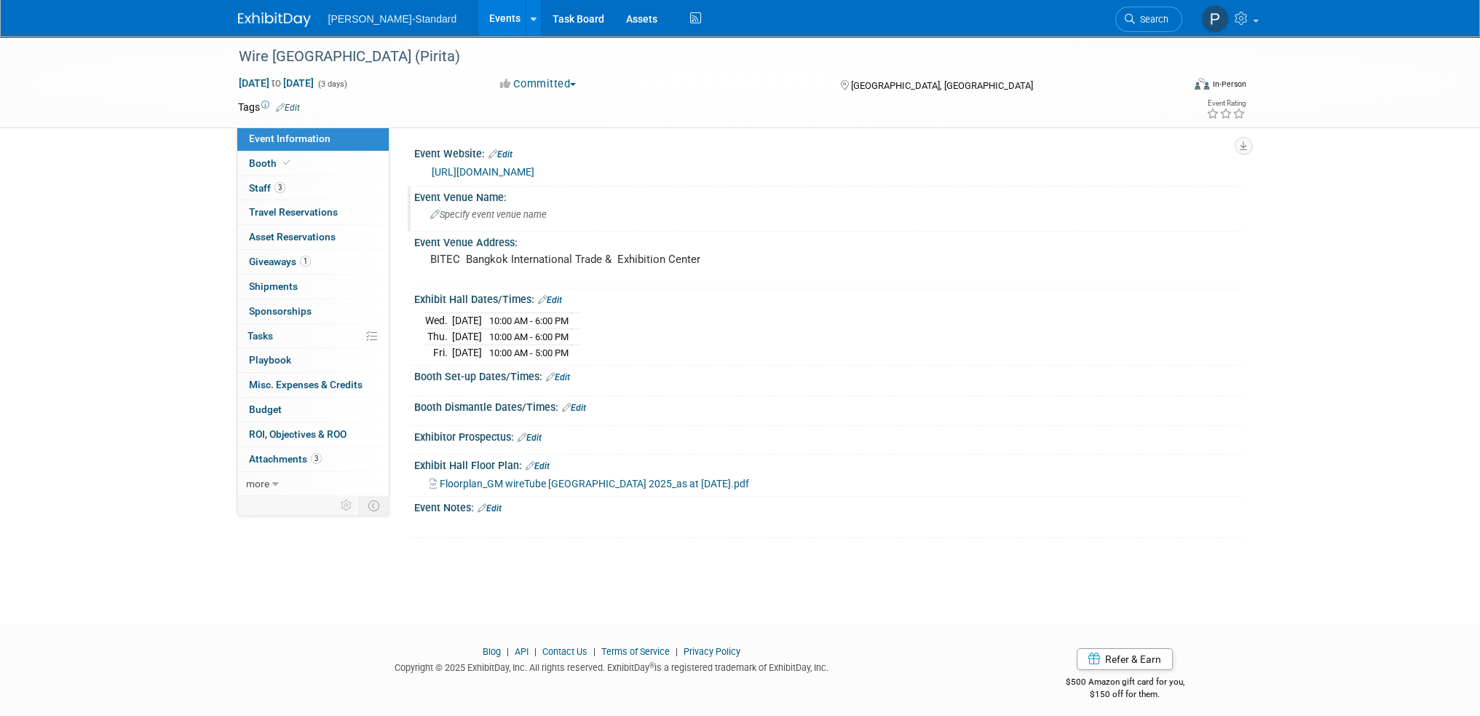
click at [470, 212] on span "Specify event venue name" at bounding box center [488, 214] width 116 height 11
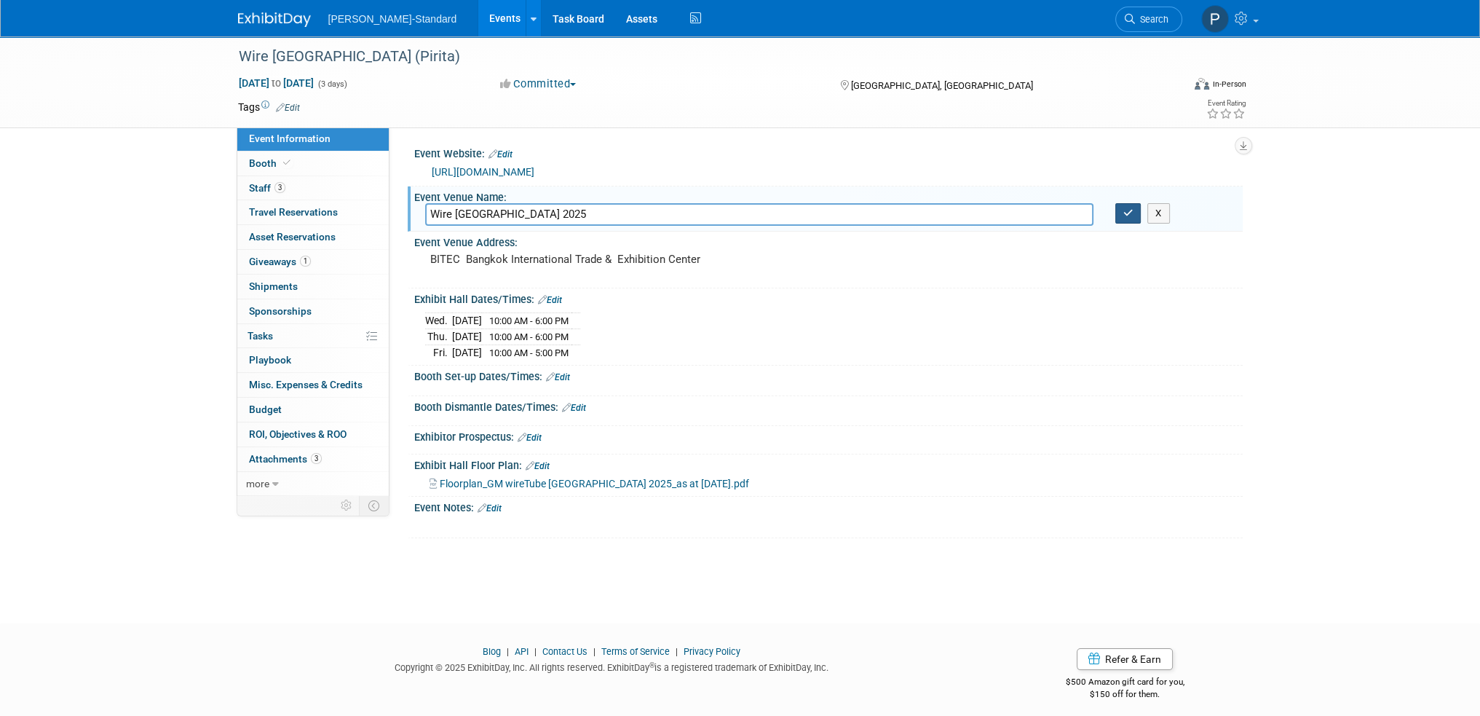
type input "Wire [GEOGRAPHIC_DATA] 2025"
click at [1125, 208] on icon "button" at bounding box center [1128, 212] width 10 height 9
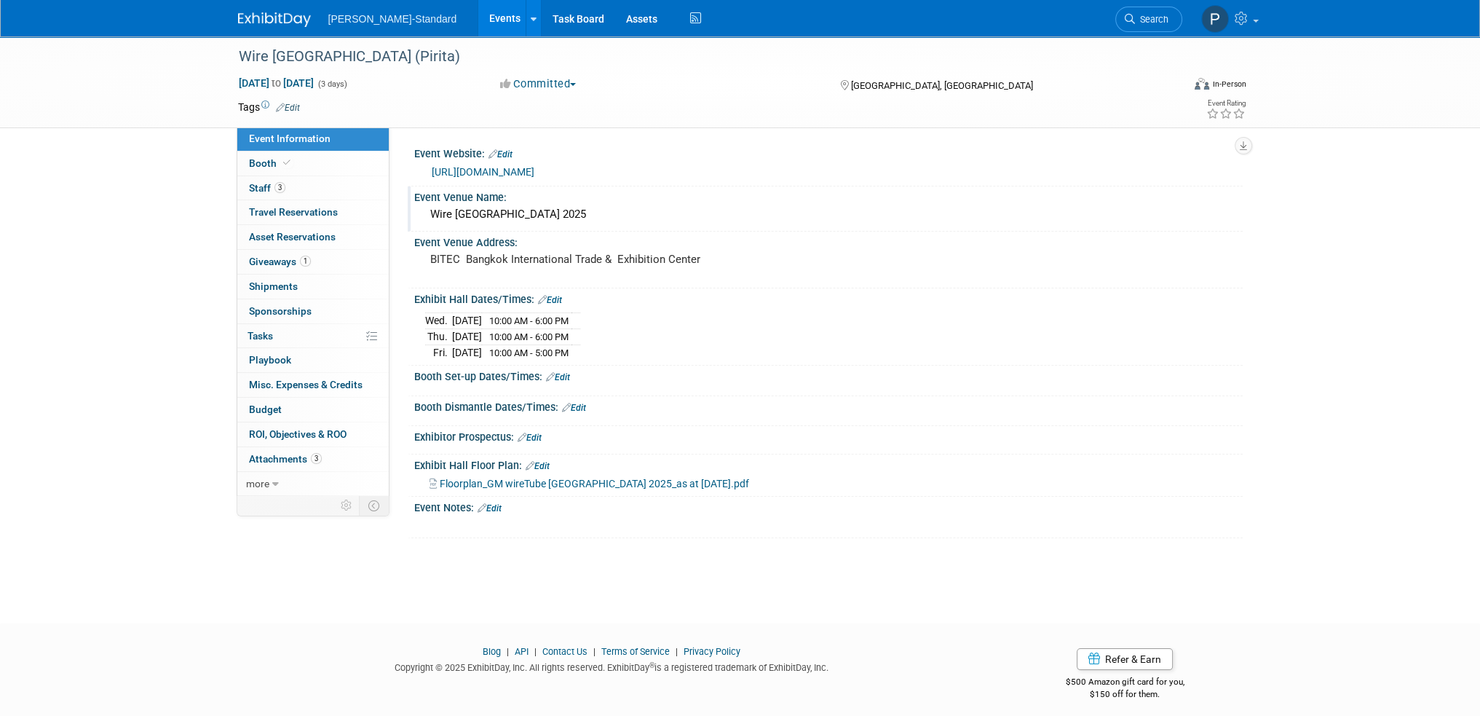
click at [427, 206] on div "Wire Southeast Asia 2025" at bounding box center [828, 214] width 807 height 23
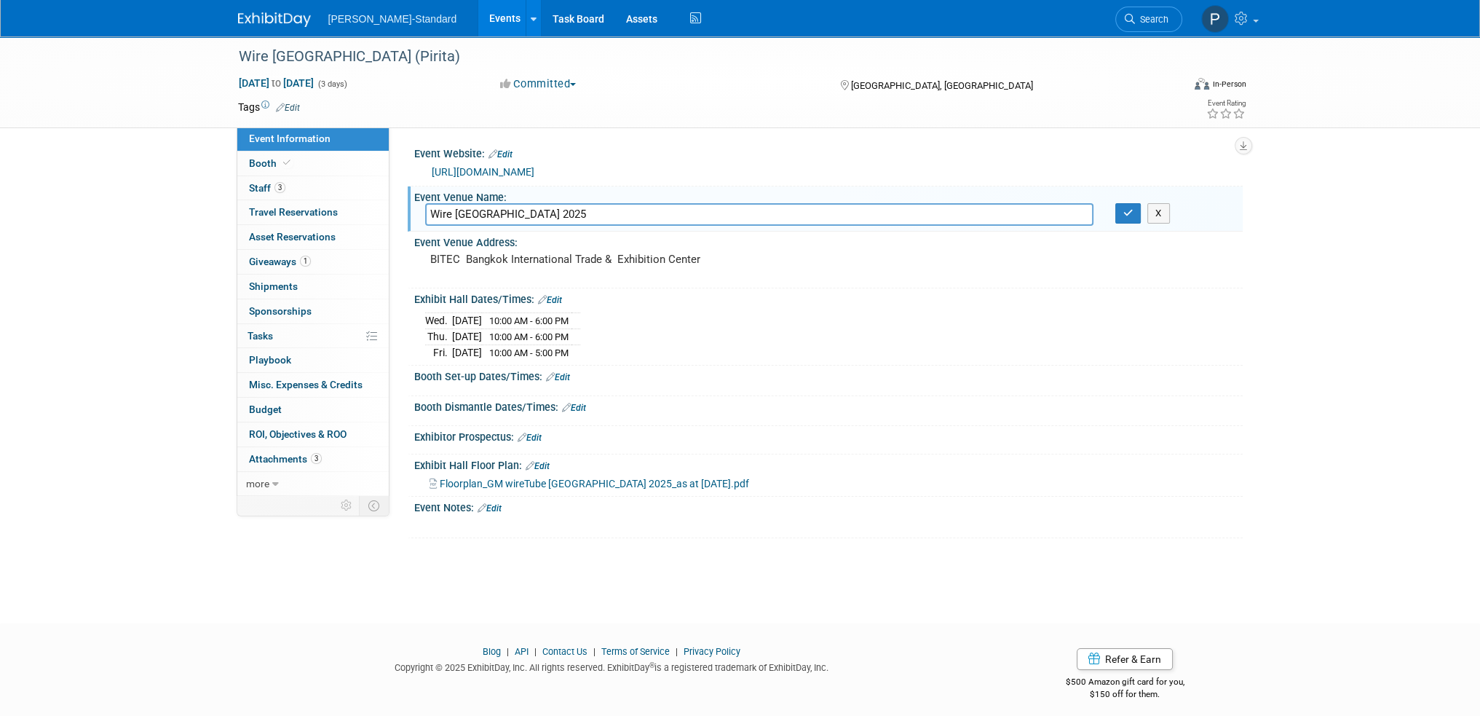
click at [428, 212] on input "Wire Southeast Asia 2025" at bounding box center [759, 214] width 668 height 23
type input "BITEC /Wire Southeast Asia 2025"
click at [734, 341] on div "Wed. Sep 17, 2025 10:00 AM - 6:00 PM Thu. Sep 18, 2025 10:00 AM - 6:00 PM Fri. …" at bounding box center [828, 334] width 807 height 51
click at [276, 183] on span "3" at bounding box center [279, 187] width 11 height 11
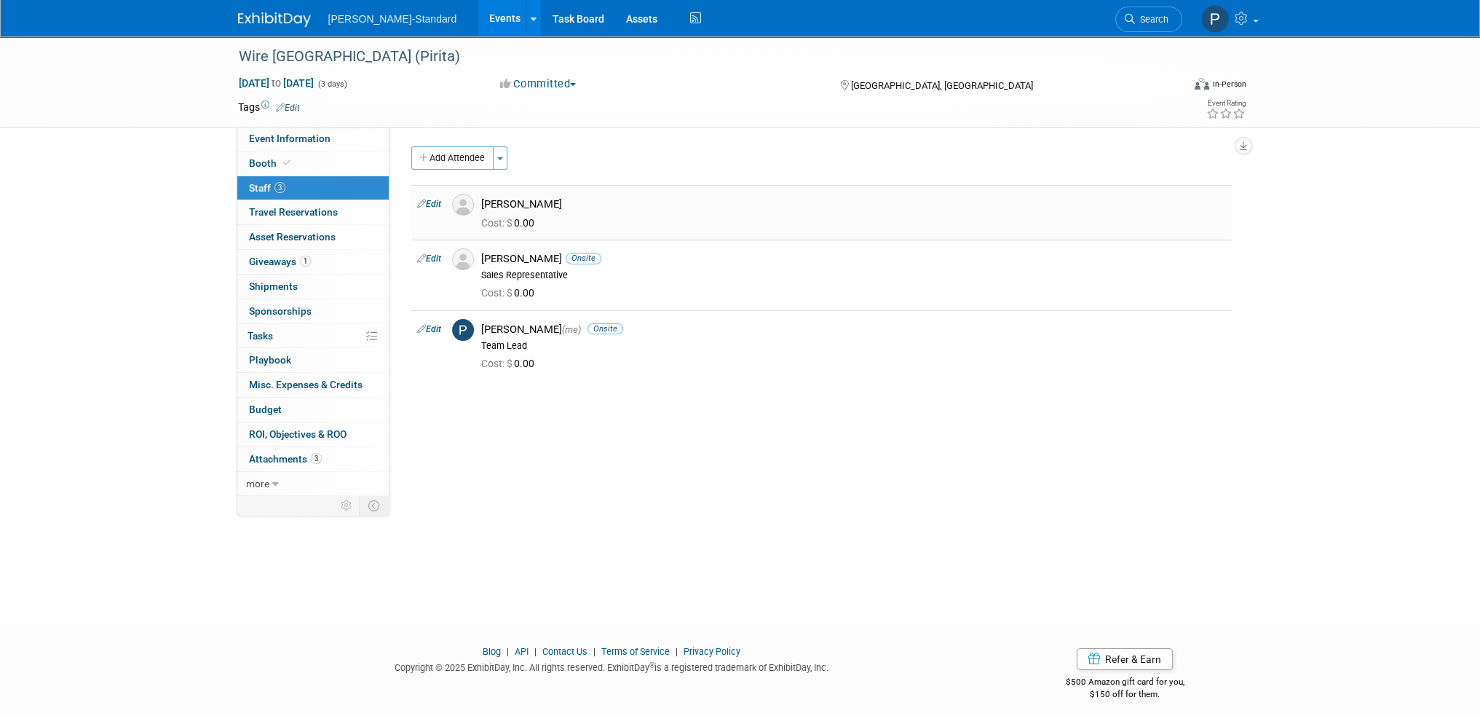
click at [440, 199] on link "Edit" at bounding box center [429, 204] width 24 height 10
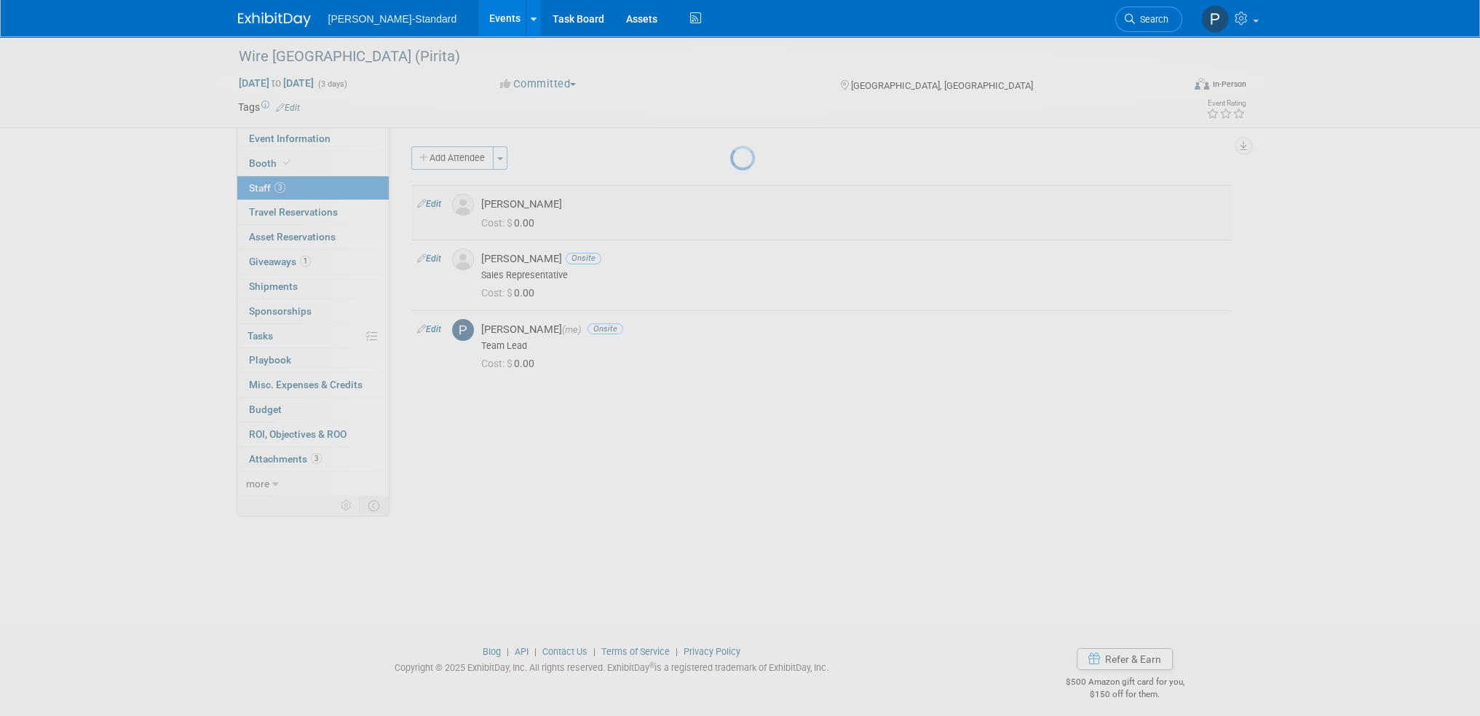
select select "e7128c53-3166-497b-b0f7-f15d0031a2c7"
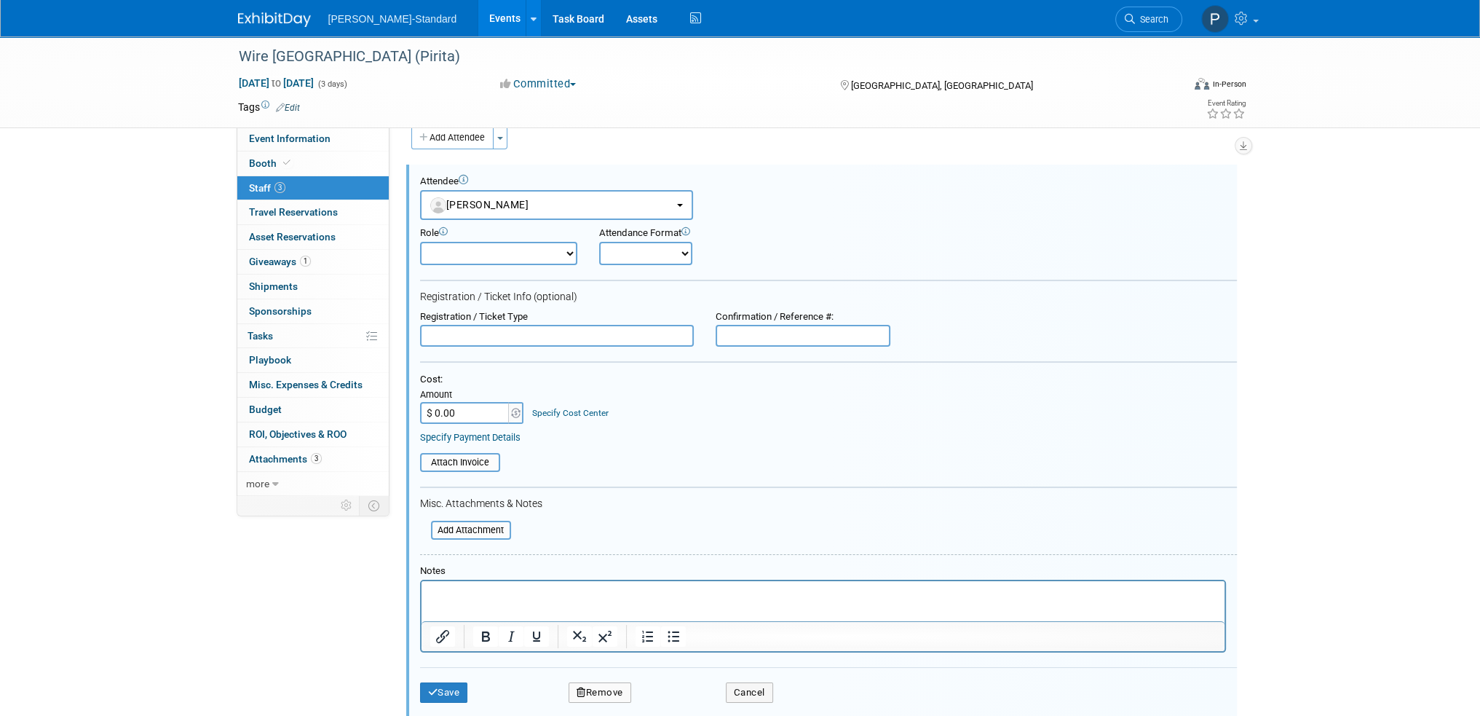
click at [567, 251] on select "Demonstrator Host Planner Presenter Sales Representative Set-up/Dismantle Crew …" at bounding box center [498, 253] width 157 height 23
click at [682, 248] on select "Onsite Remote" at bounding box center [645, 253] width 93 height 23
select select "1"
click at [599, 242] on select "Onsite Remote" at bounding box center [645, 253] width 93 height 23
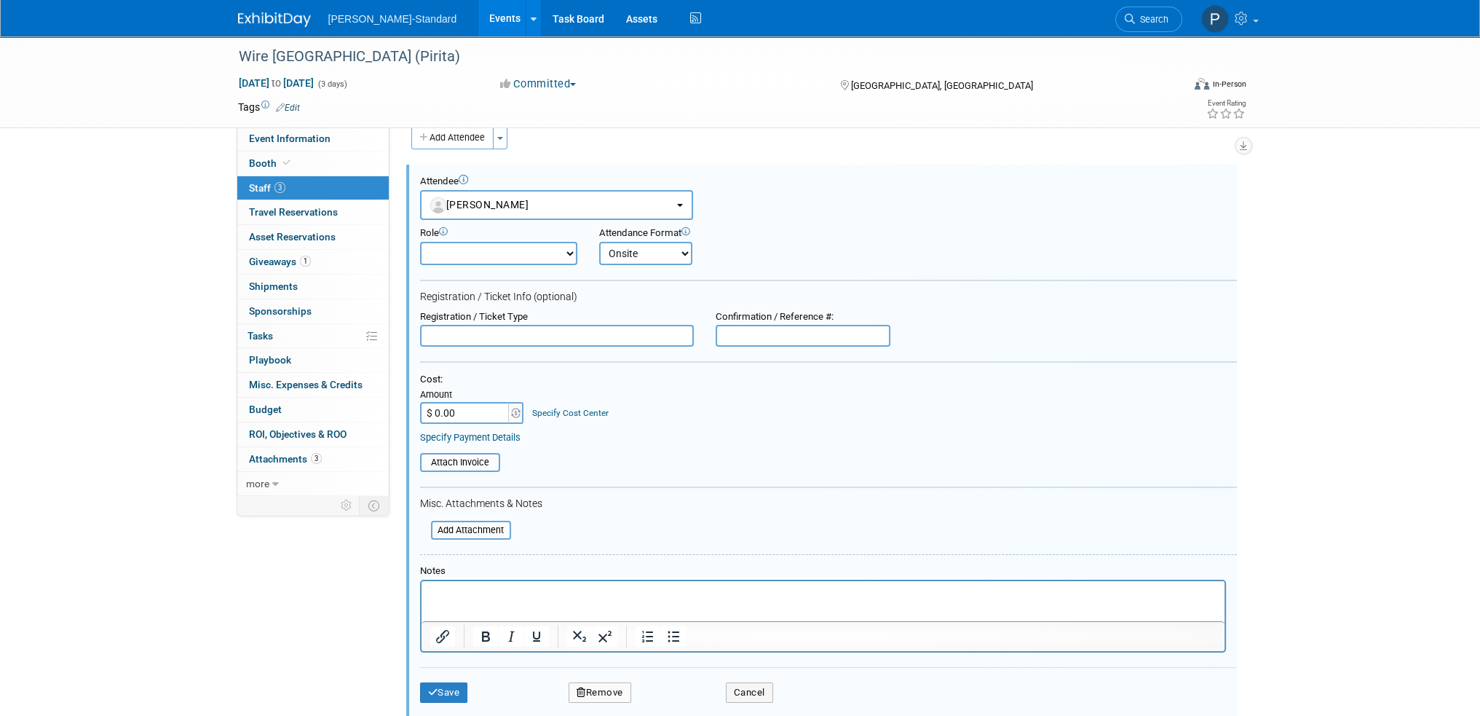
click at [569, 250] on select "Demonstrator Host Planner Presenter Sales Representative Set-up/Dismantle Crew …" at bounding box center [498, 253] width 157 height 23
select select "4"
click at [420, 242] on select "Demonstrator Host Planner Presenter Sales Representative Set-up/Dismantle Crew …" at bounding box center [498, 253] width 157 height 23
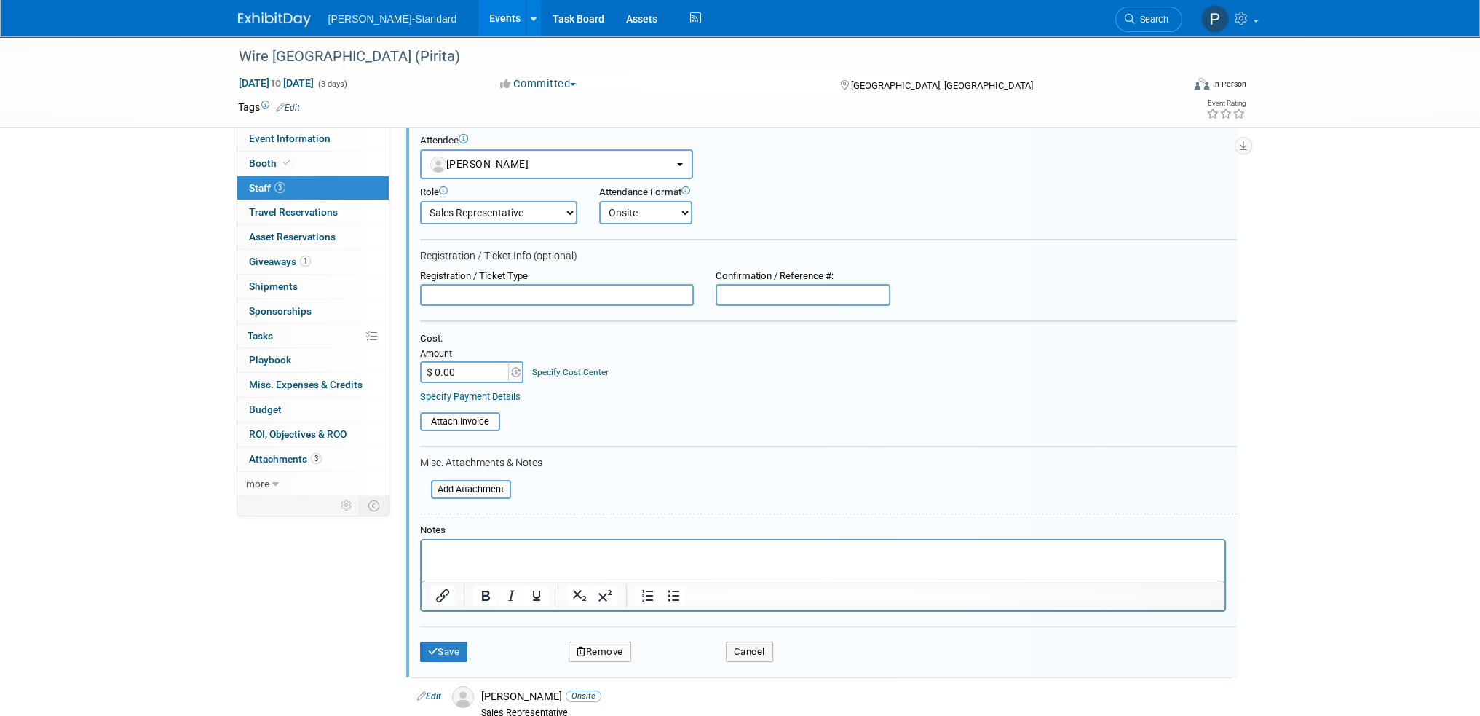
scroll to position [166, 0]
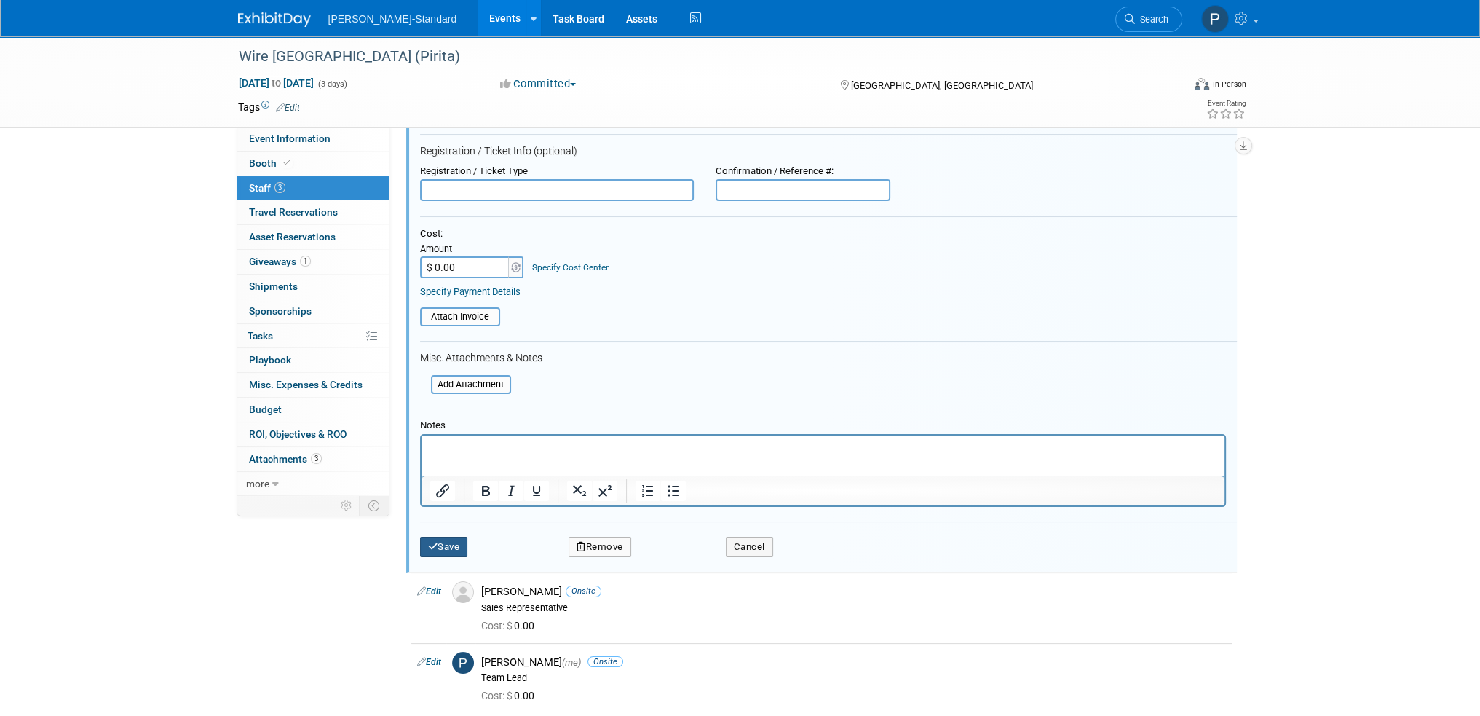
click at [446, 539] on button "Save" at bounding box center [444, 547] width 48 height 20
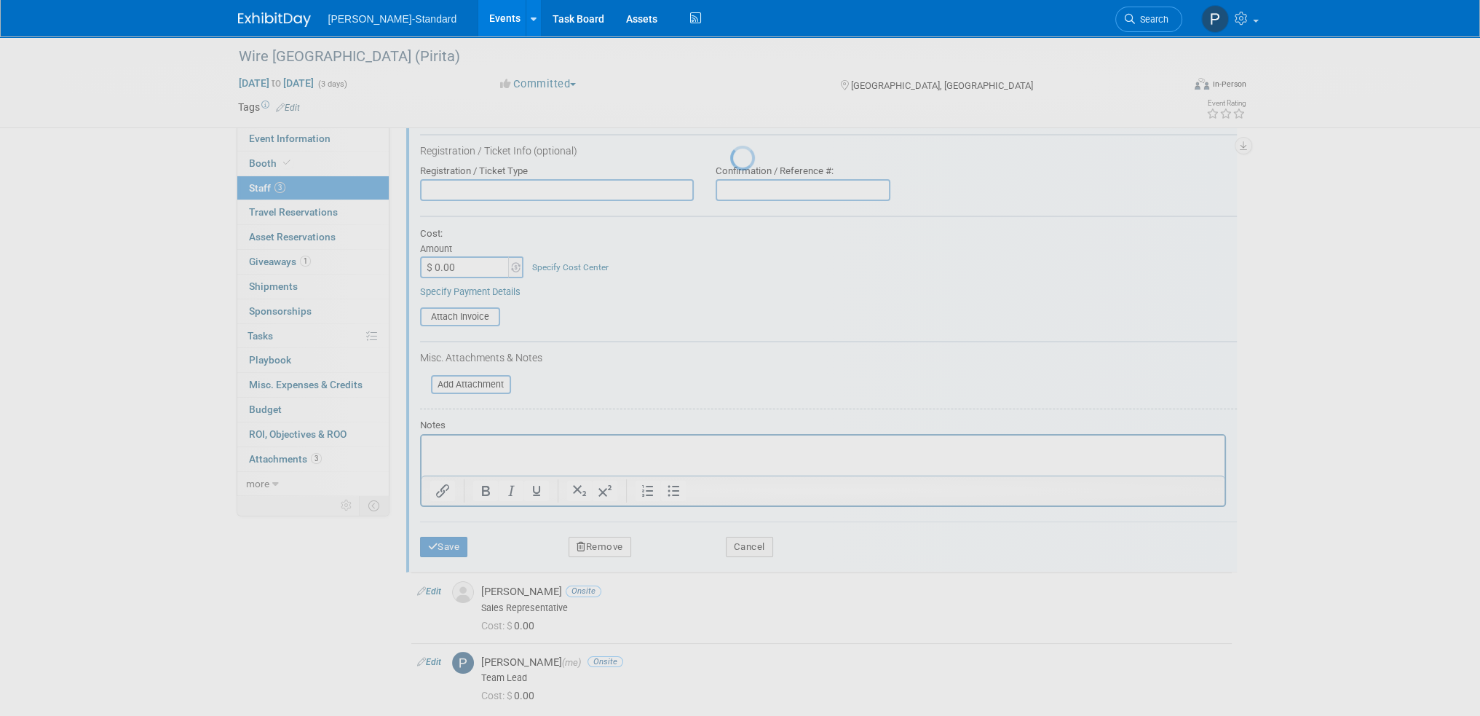
scroll to position [9, 0]
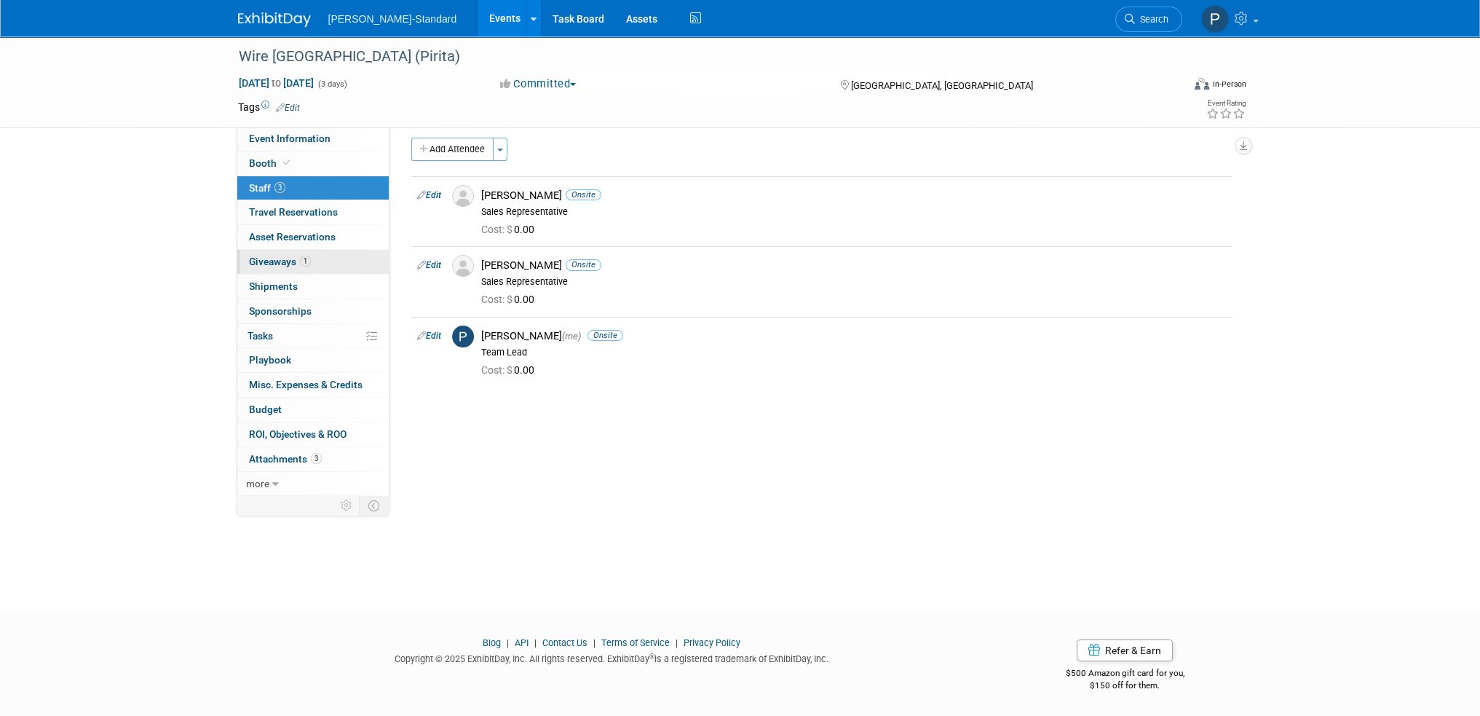
click at [274, 260] on span "Giveaways 1" at bounding box center [280, 262] width 62 height 12
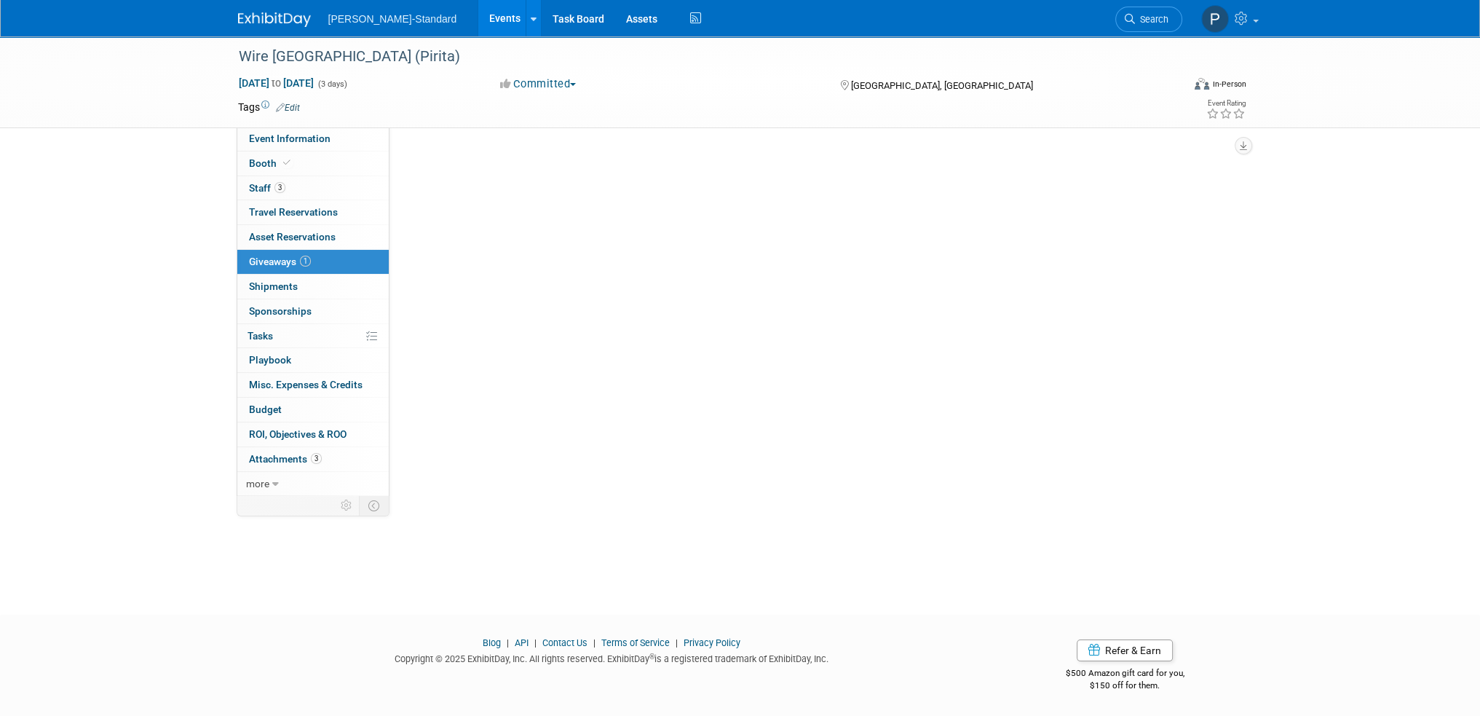
scroll to position [0, 0]
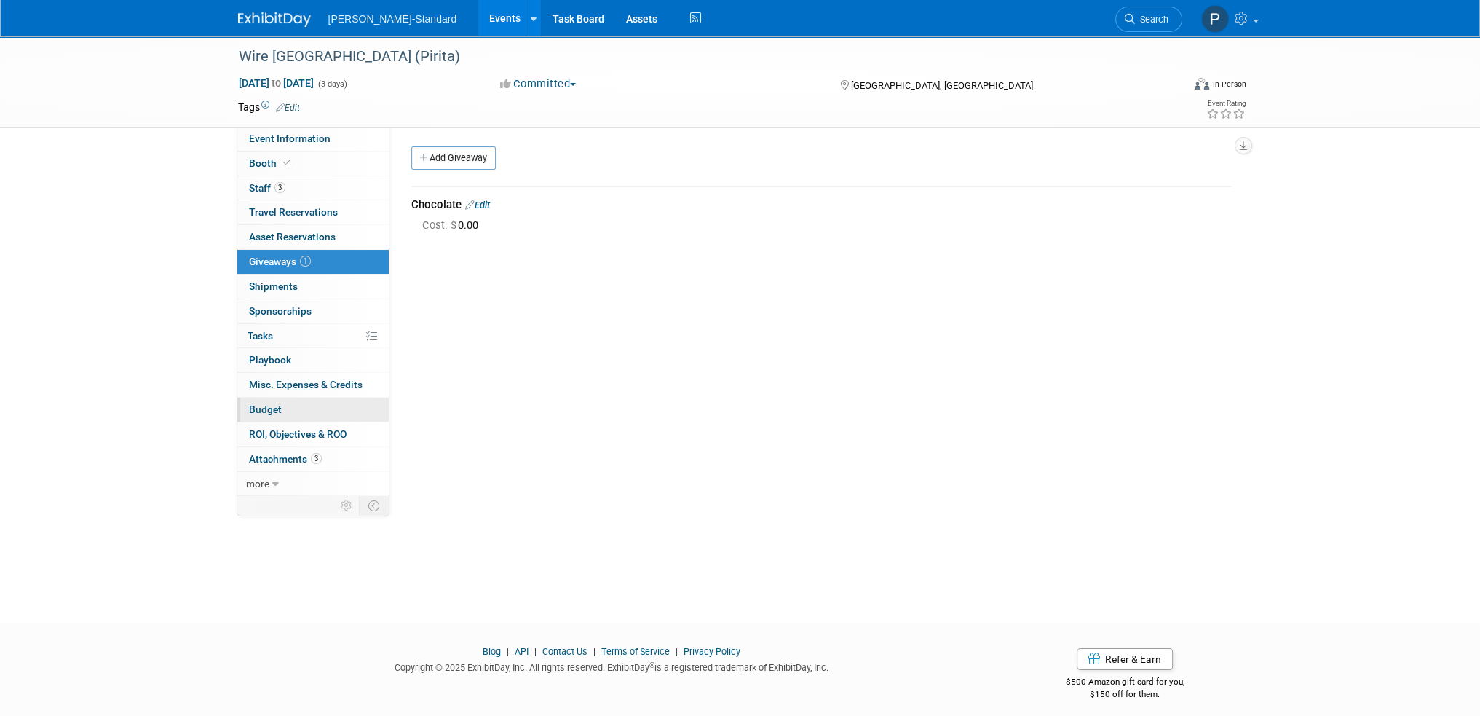
click at [280, 406] on link "Budget" at bounding box center [312, 410] width 151 height 24
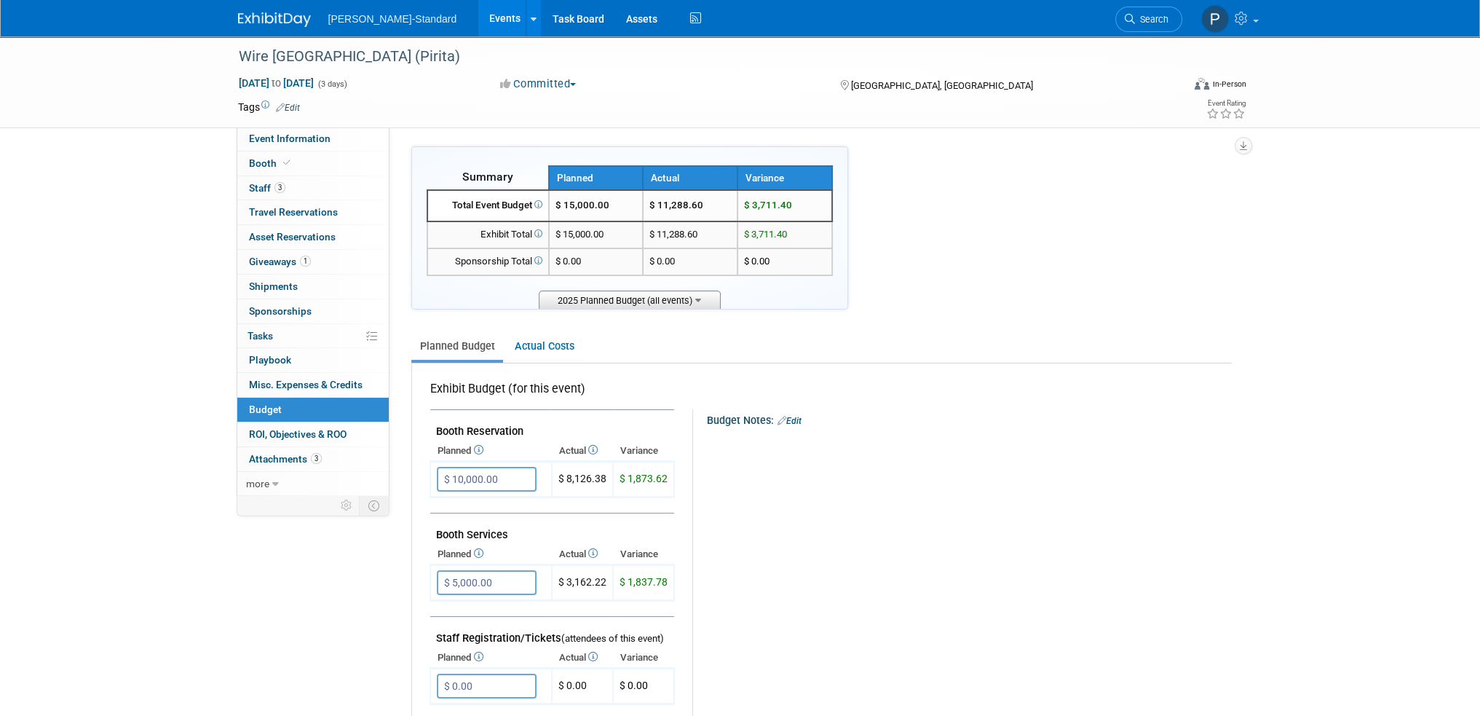
click at [704, 299] on span "2025 Planned Budget (all events)" at bounding box center [630, 300] width 182 height 18
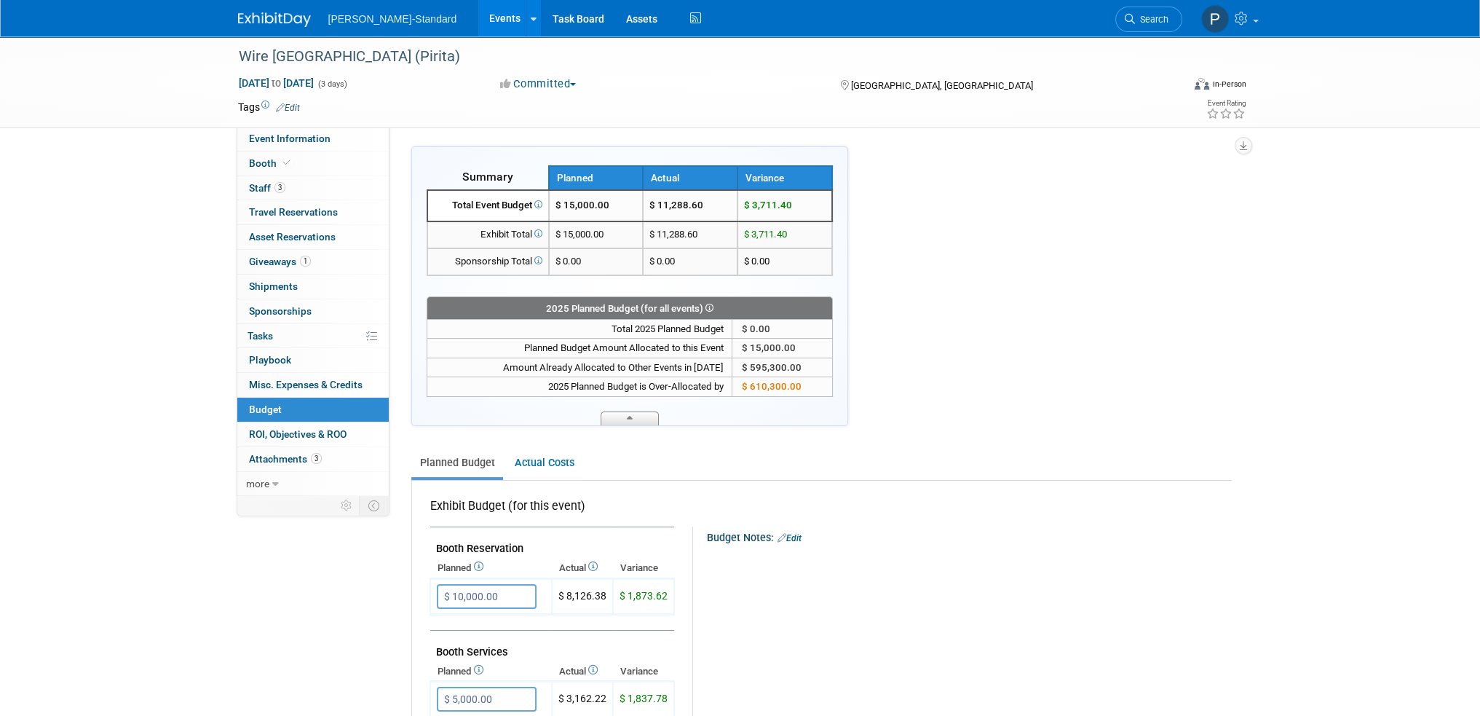
click at [638, 416] on span at bounding box center [630, 418] width 58 height 14
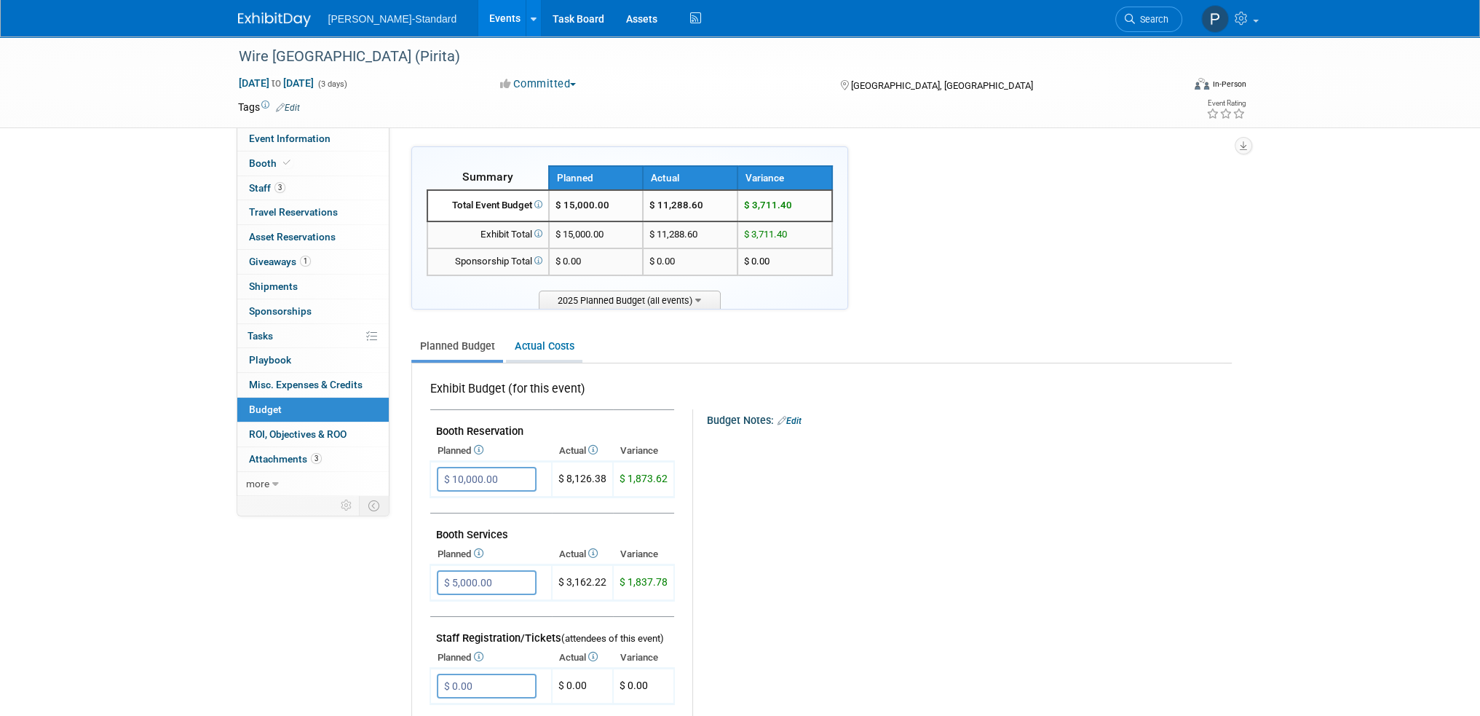
click at [527, 341] on link "Actual Costs" at bounding box center [544, 346] width 76 height 27
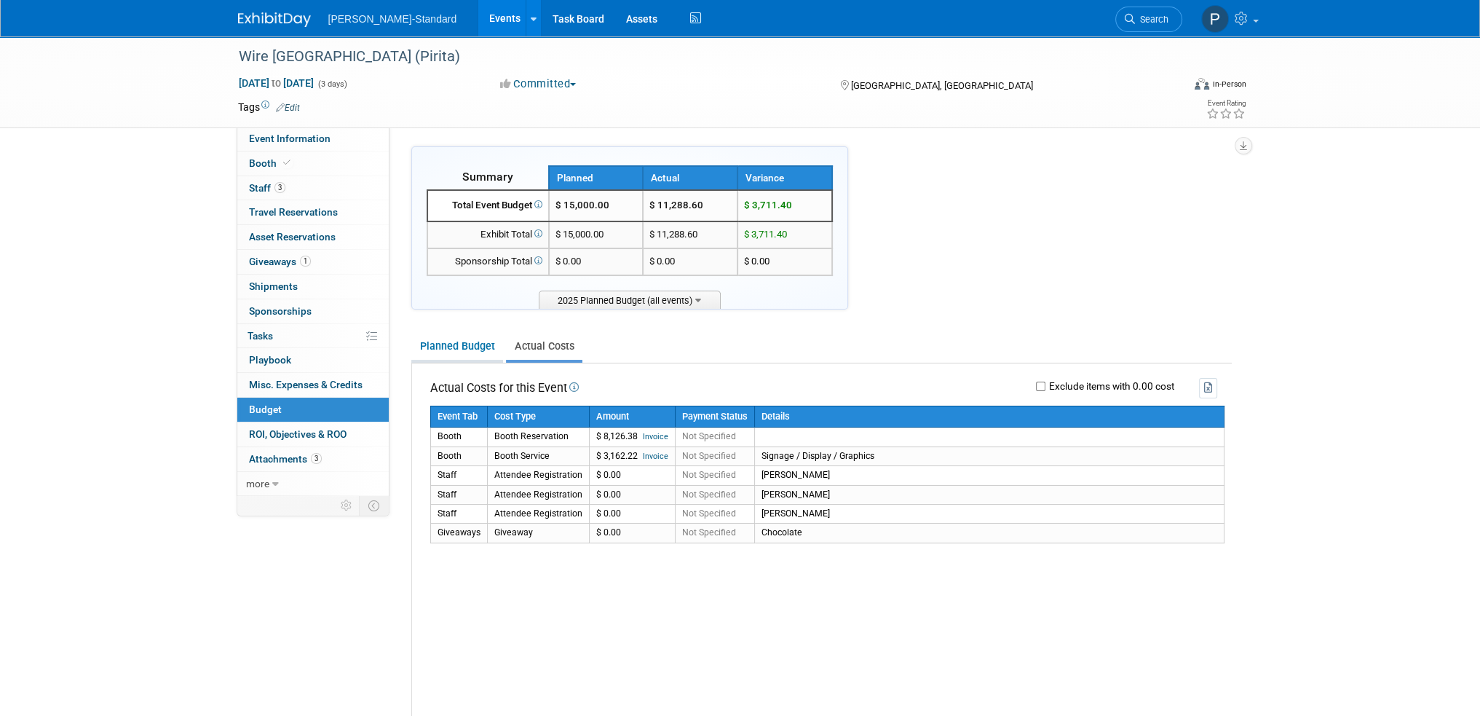
click at [449, 341] on link "Planned Budget" at bounding box center [457, 346] width 92 height 27
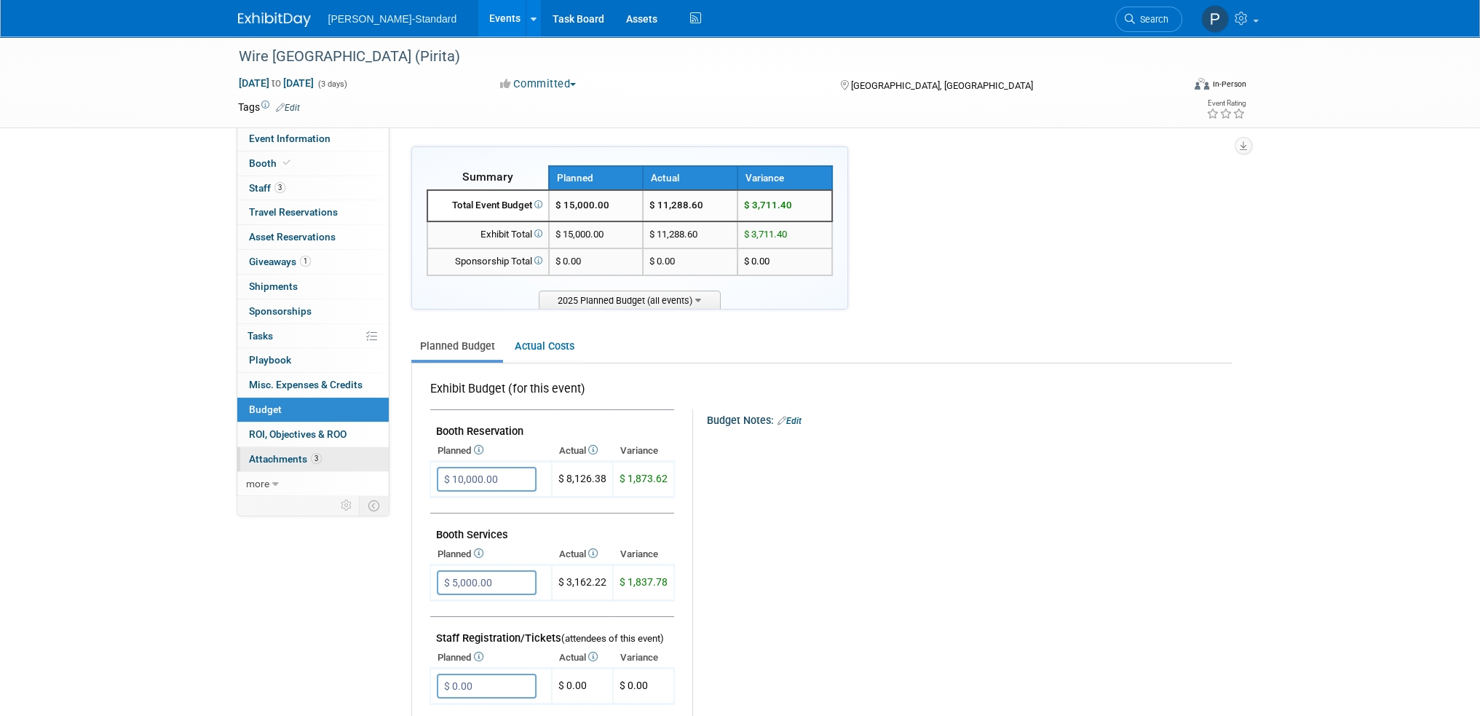
click at [304, 453] on span "Attachments 3" at bounding box center [285, 459] width 73 height 12
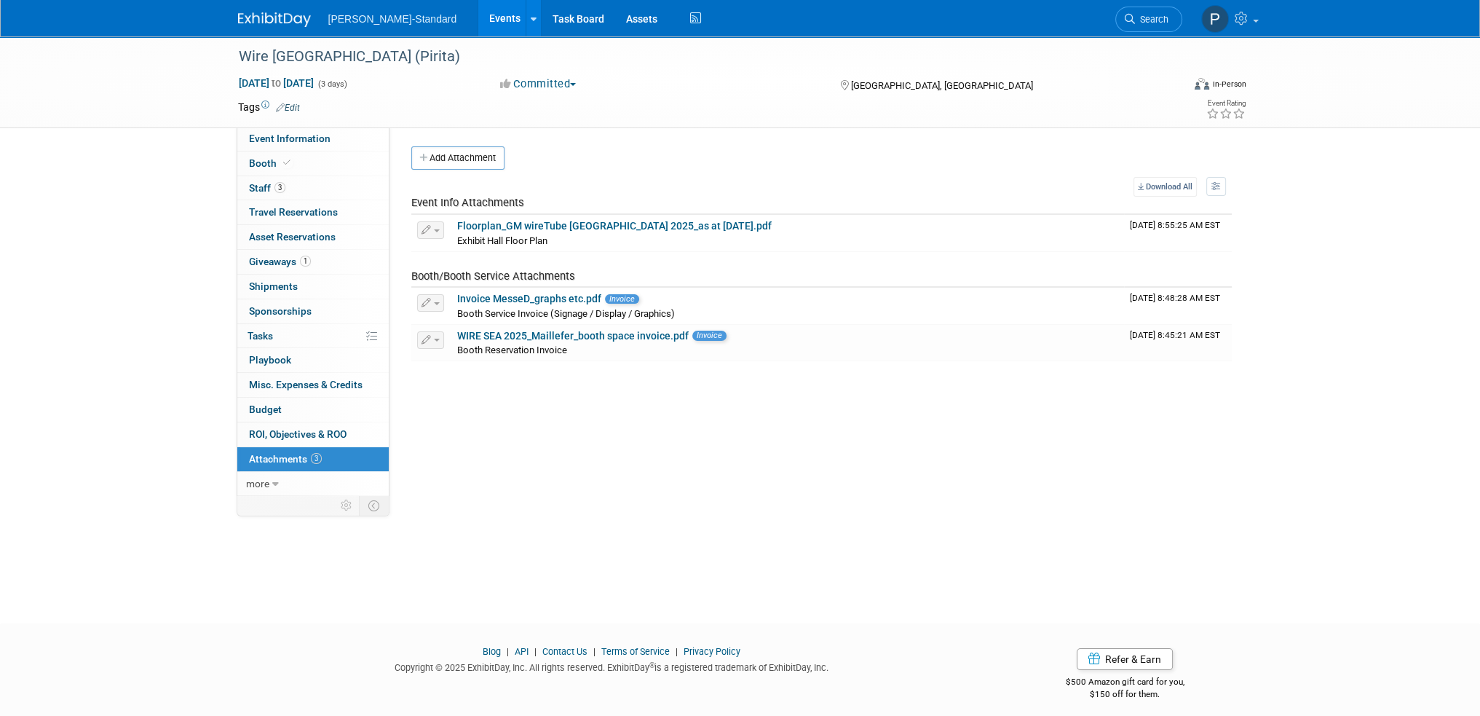
click at [478, 10] on link "Events" at bounding box center [504, 18] width 53 height 36
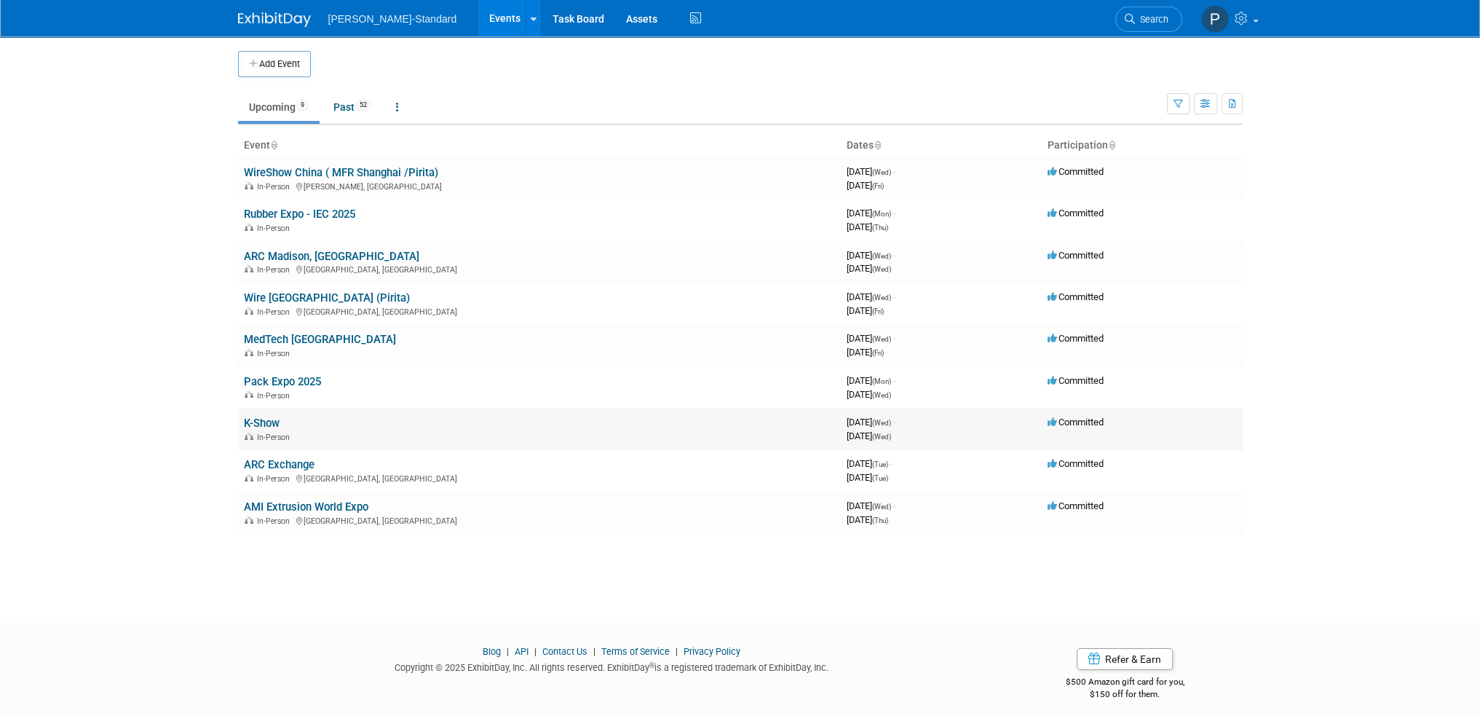
click at [274, 419] on link "K-Show" at bounding box center [262, 422] width 36 height 13
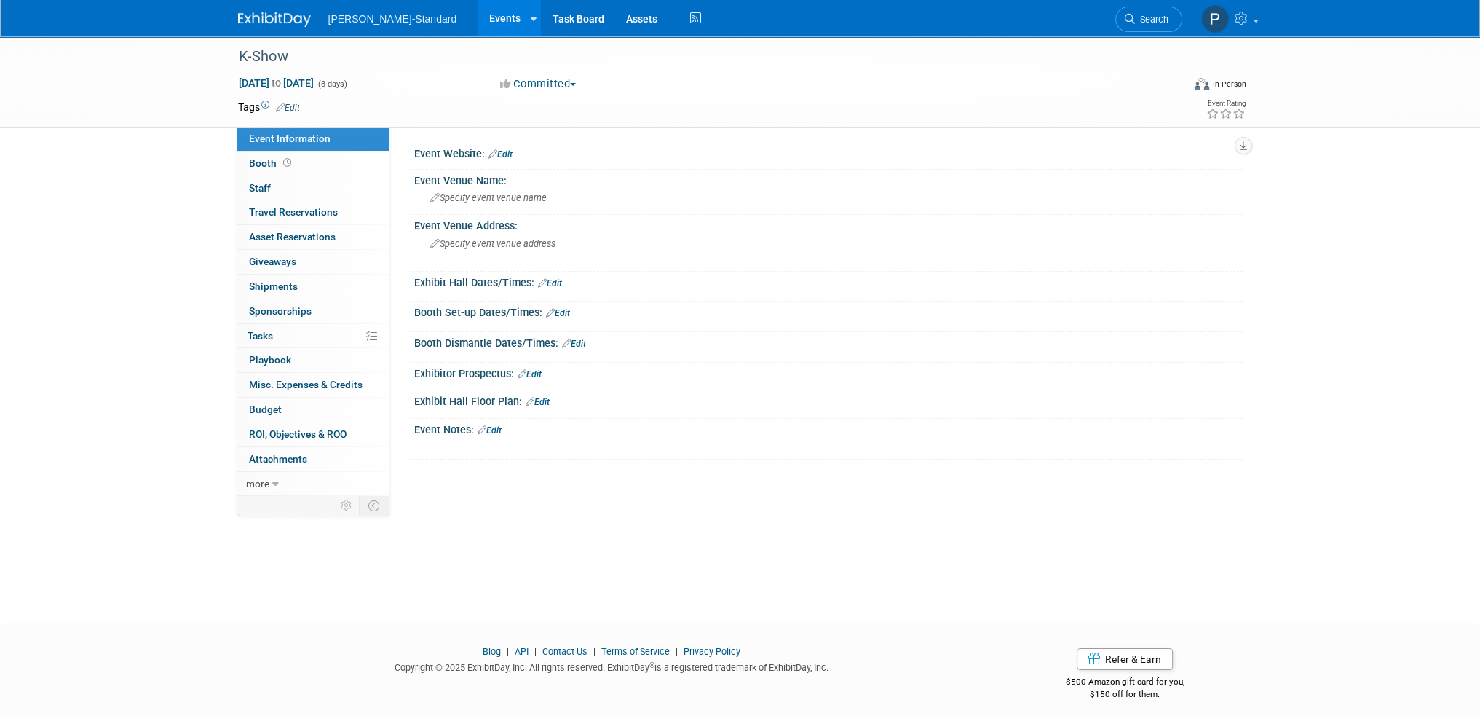
click at [478, 11] on link "Events" at bounding box center [504, 18] width 53 height 36
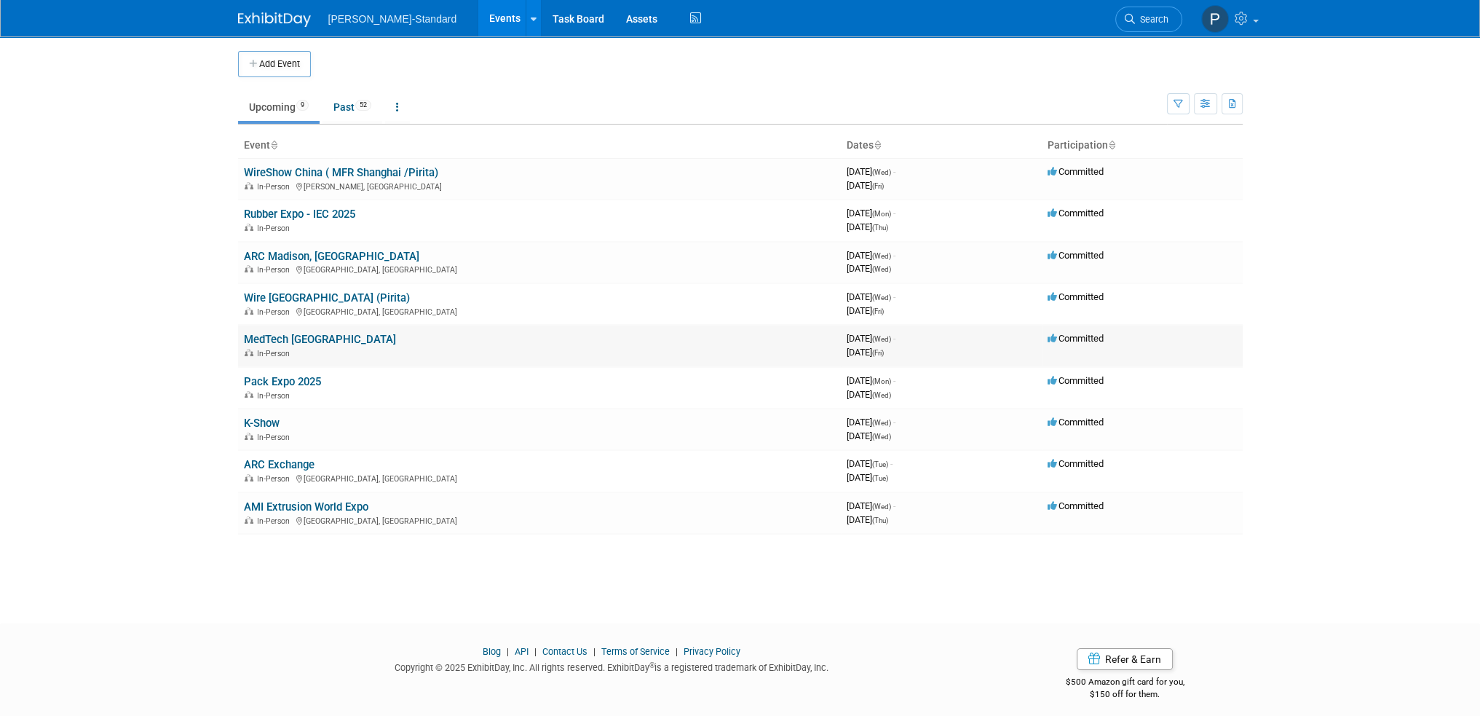
click at [297, 333] on link "MedTech [GEOGRAPHIC_DATA]" at bounding box center [320, 339] width 152 height 13
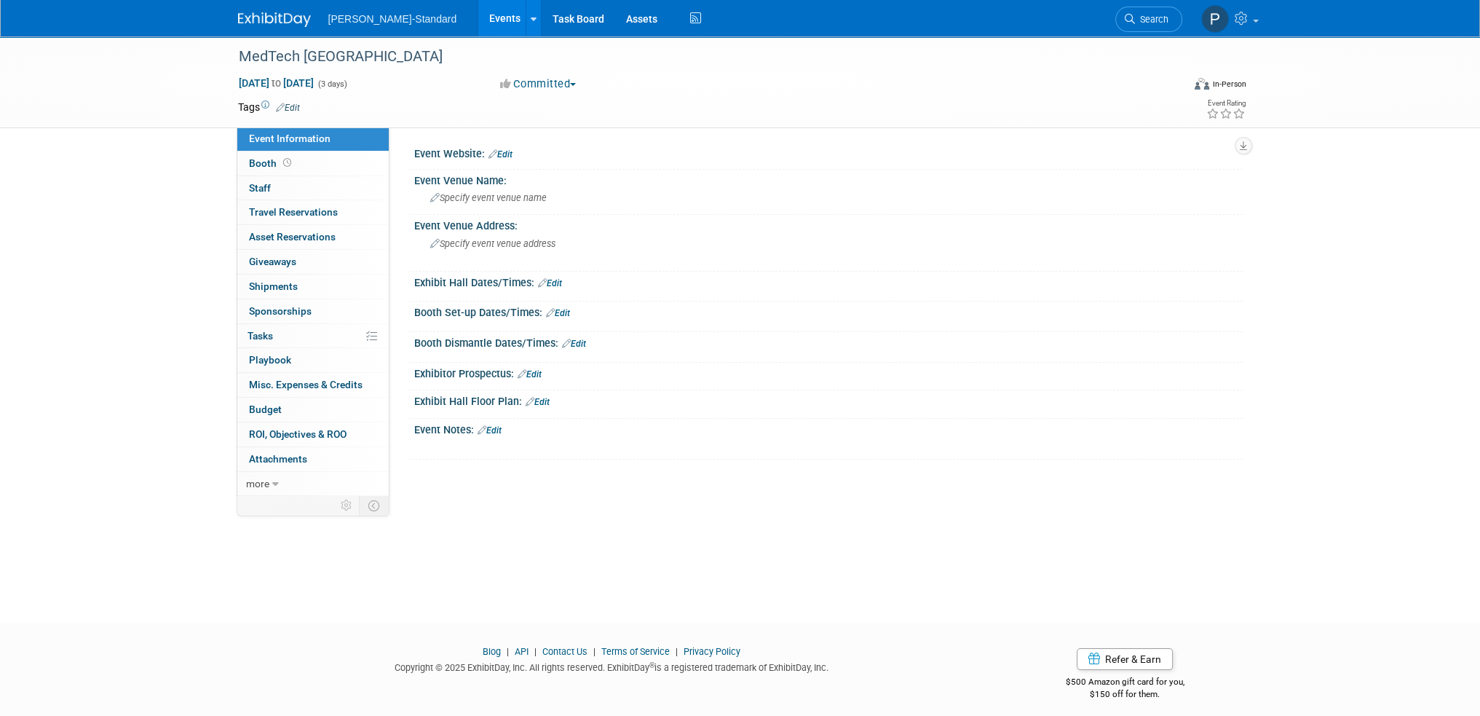
click at [478, 11] on link "Events" at bounding box center [504, 18] width 53 height 36
